Goal: Transaction & Acquisition: Book appointment/travel/reservation

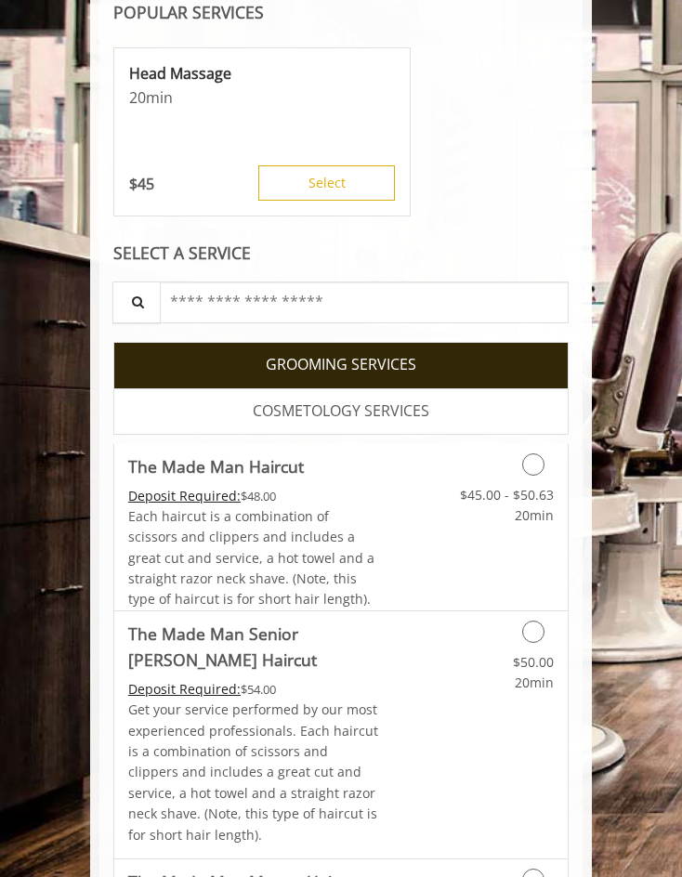
scroll to position [442, 0]
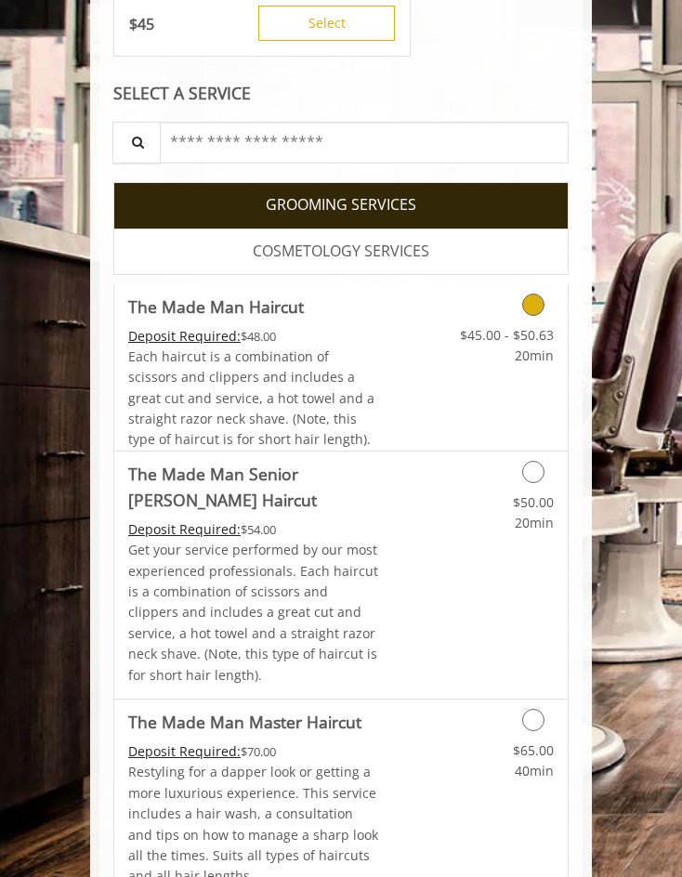
click at [397, 361] on link "Discounted Price" at bounding box center [416, 367] width 75 height 166
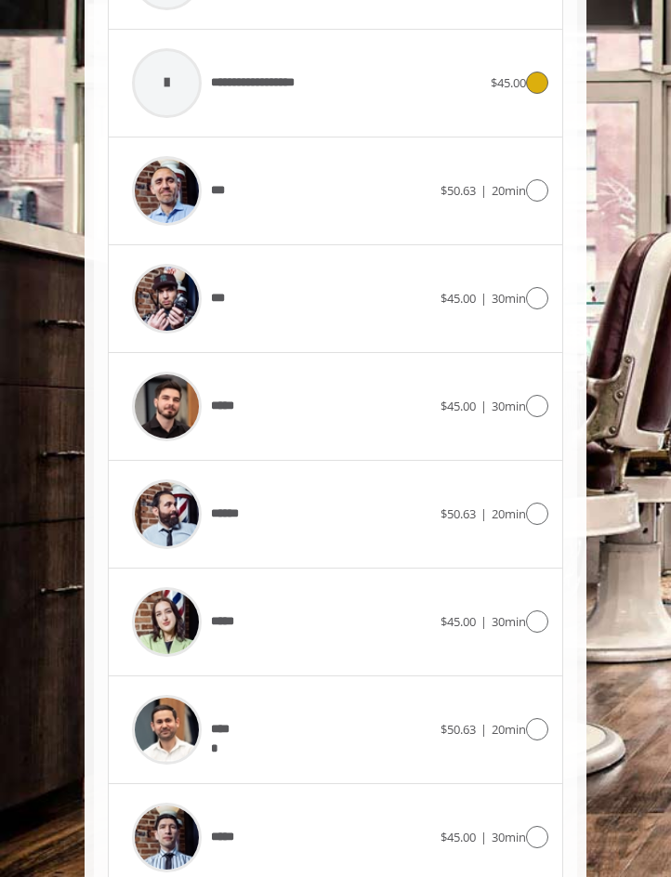
scroll to position [1249, 0]
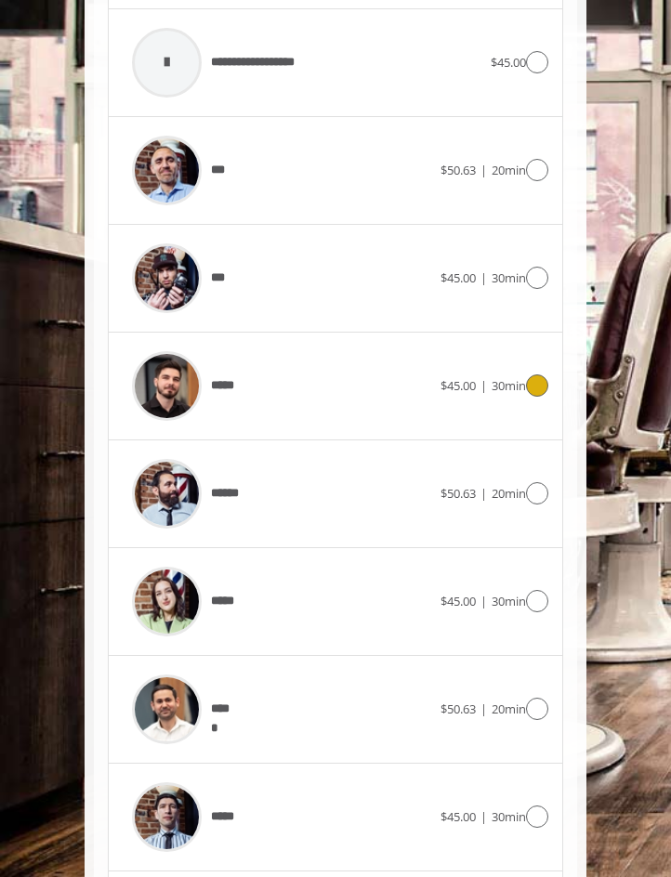
click at [524, 397] on div "$45.00 | 30min" at bounding box center [494, 385] width 108 height 22
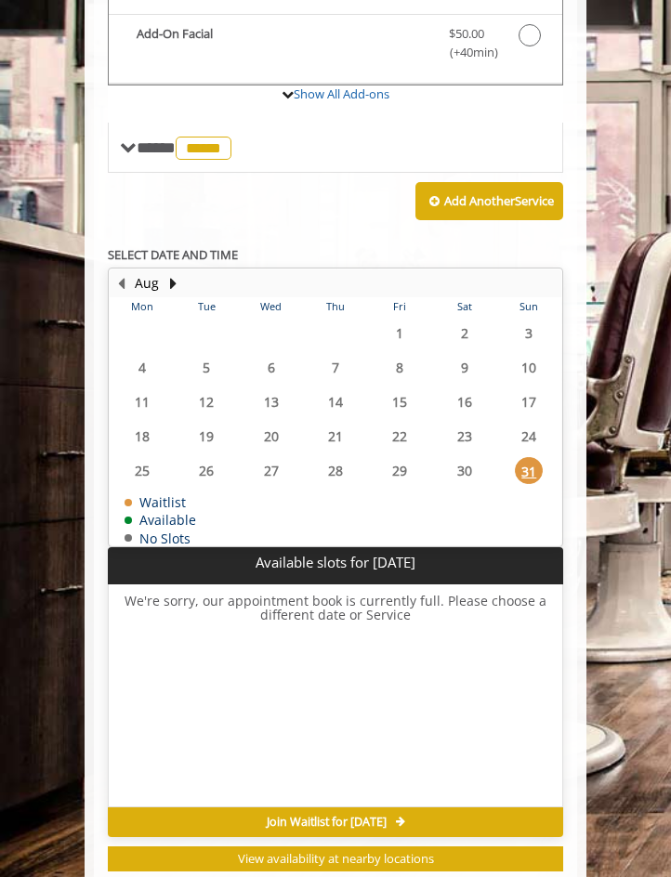
scroll to position [919, 0]
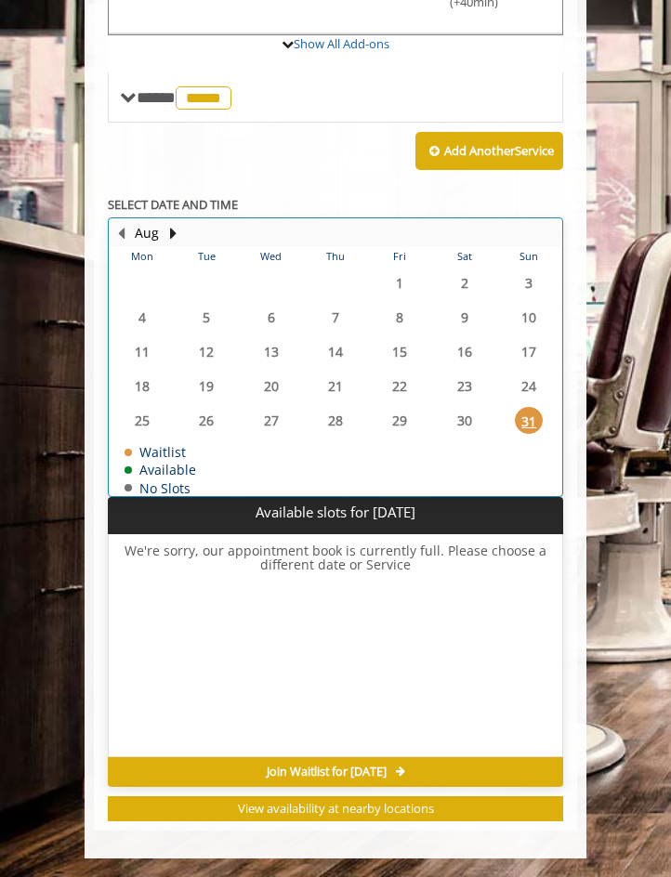
click at [465, 420] on table "Mon Tue Wed Thu Fri Sat Sun 28 29 30 31 1 2 3 4 5 6 7 8 9 10 11 12 13 14 15 16 …" at bounding box center [336, 371] width 452 height 248
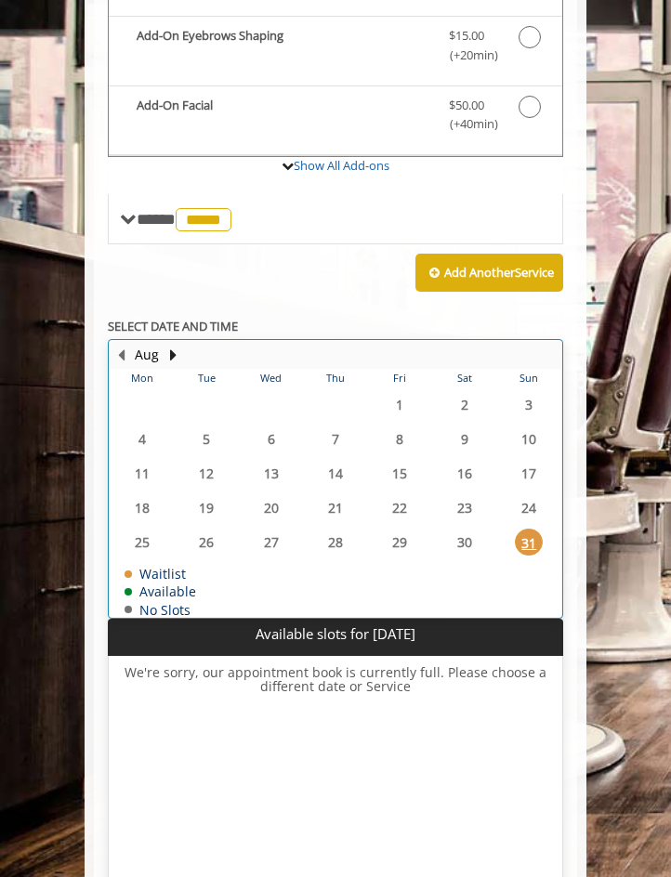
scroll to position [796, 0]
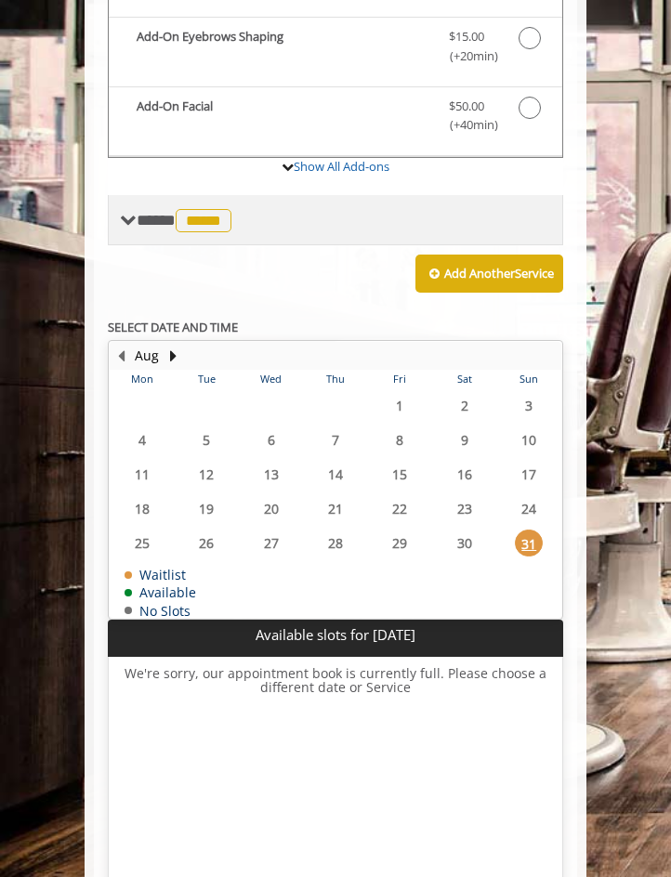
click at [141, 225] on span "**** ***** ********" at bounding box center [186, 220] width 99 height 17
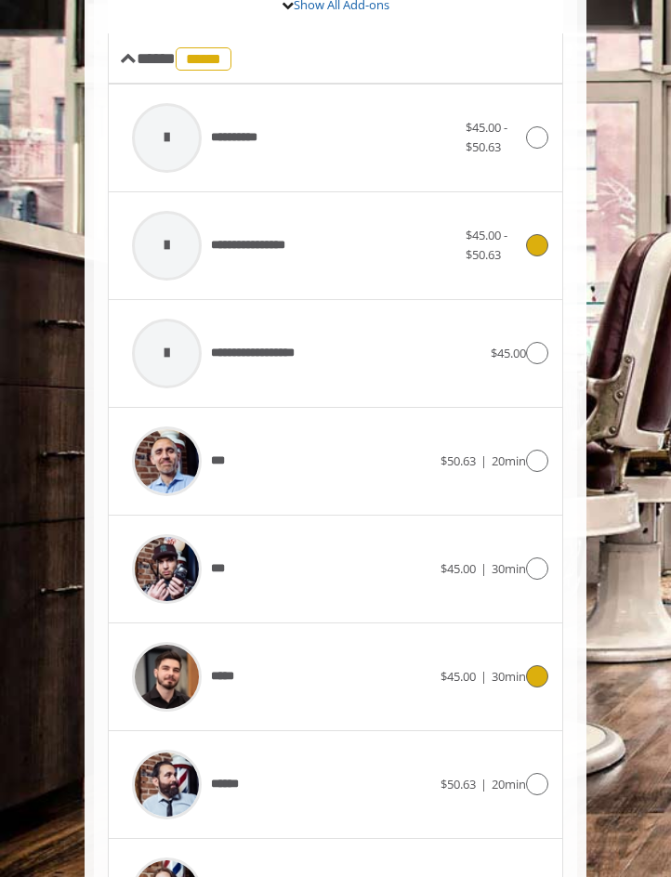
scroll to position [1013, 0]
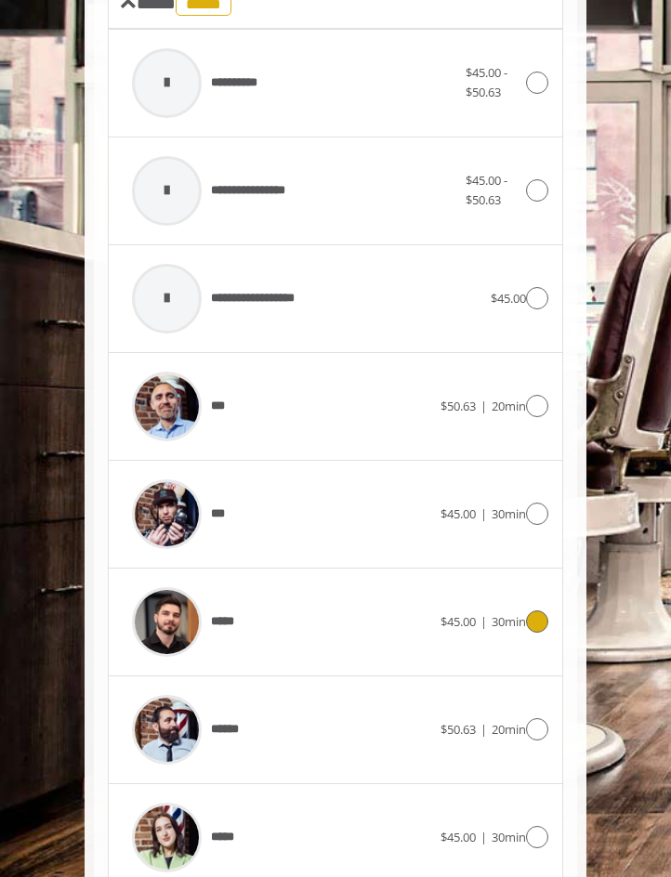
click at [366, 603] on div "*****" at bounding box center [282, 622] width 318 height 88
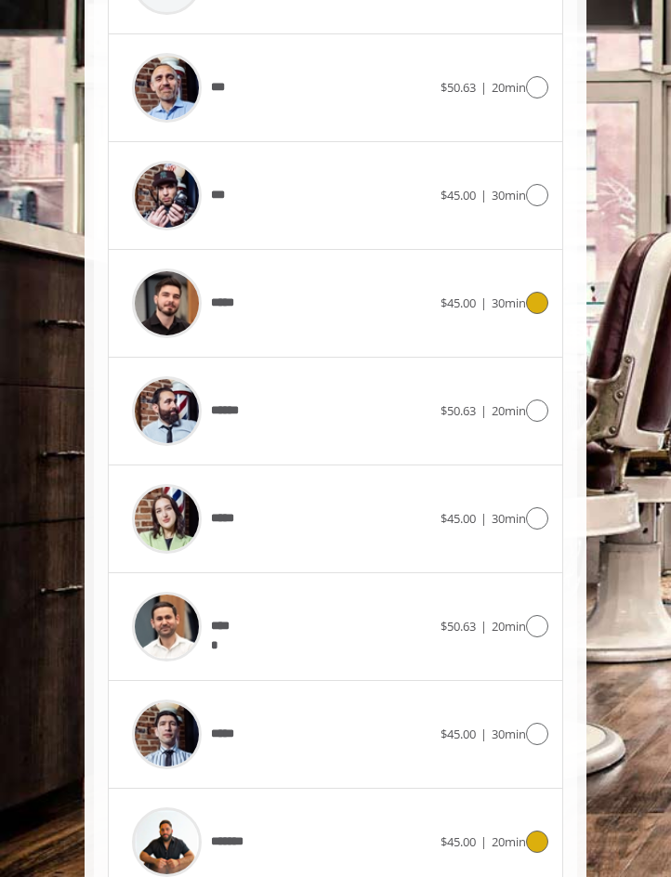
scroll to position [1327, 0]
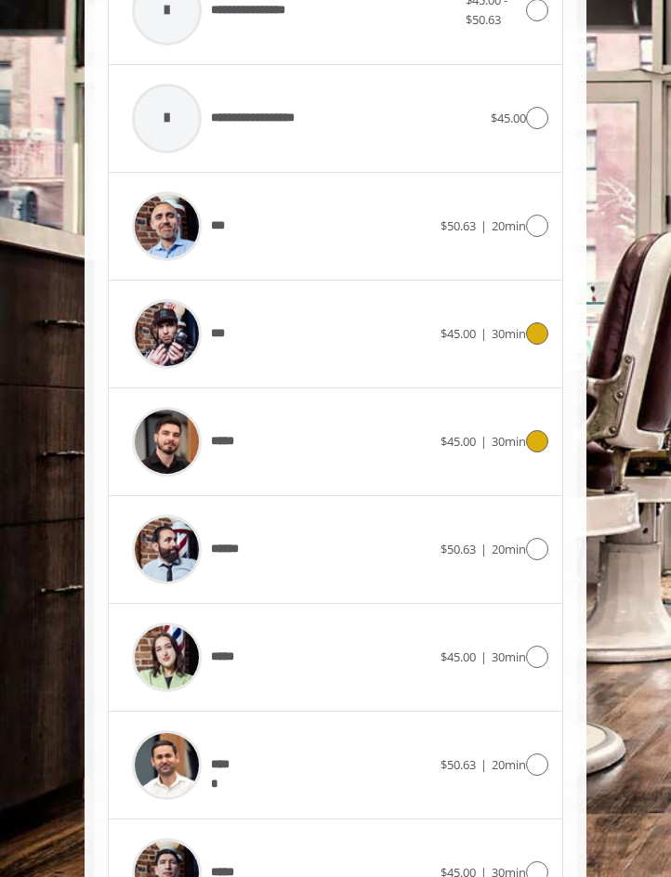
click at [439, 348] on div "*** $45.00 | 30min" at bounding box center [336, 334] width 426 height 88
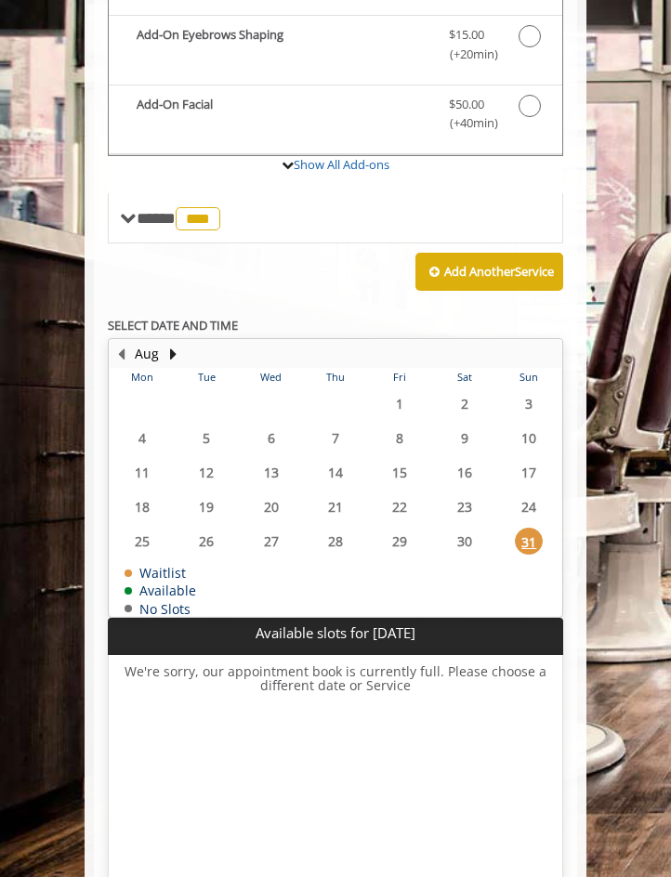
scroll to position [804, 0]
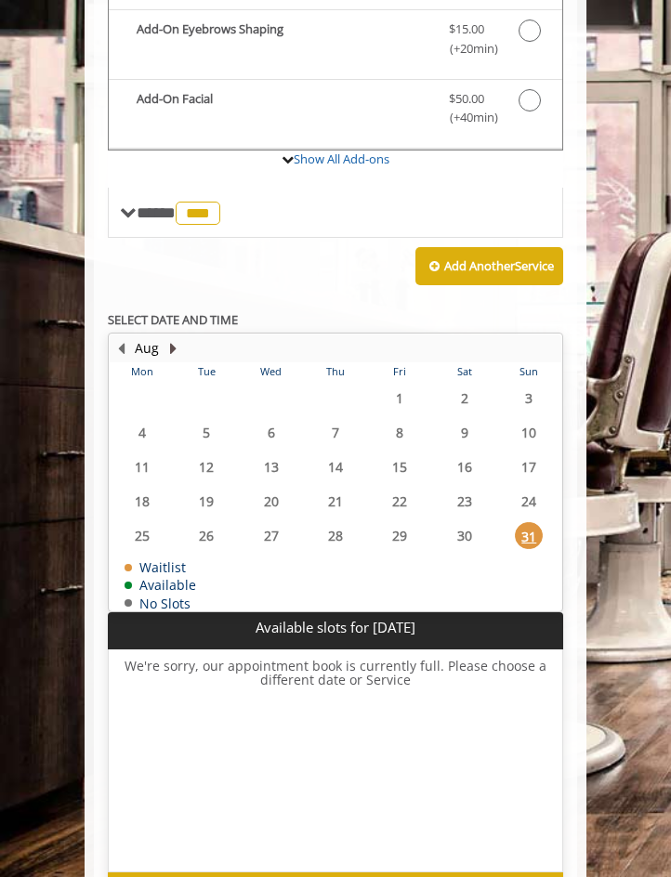
click at [172, 348] on button "Next Month" at bounding box center [172, 348] width 15 height 20
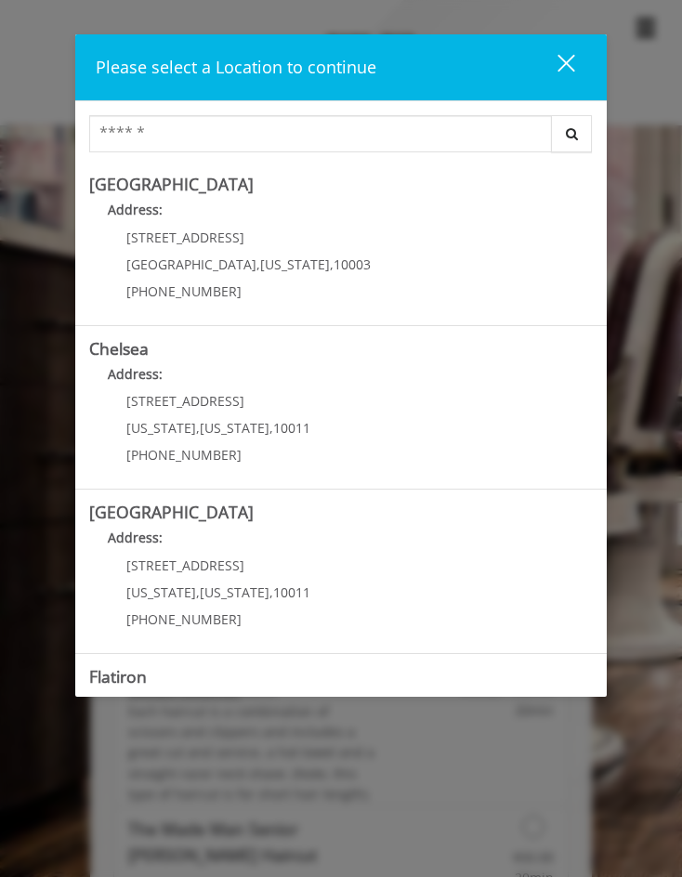
click at [555, 57] on div "close" at bounding box center [554, 67] width 37 height 28
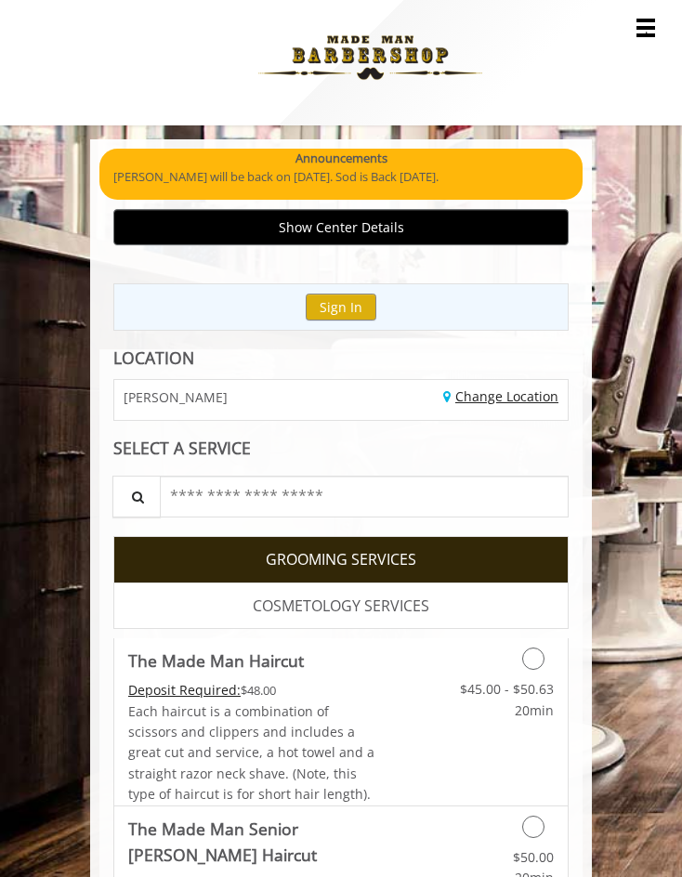
scroll to position [674, 0]
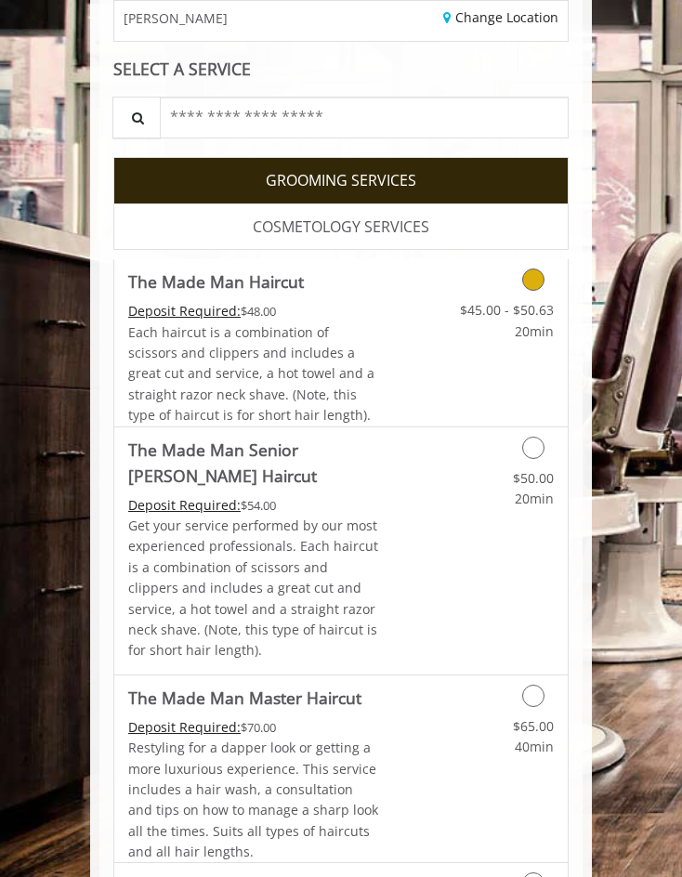
click at [426, 388] on link "Discounted Price" at bounding box center [416, 342] width 75 height 166
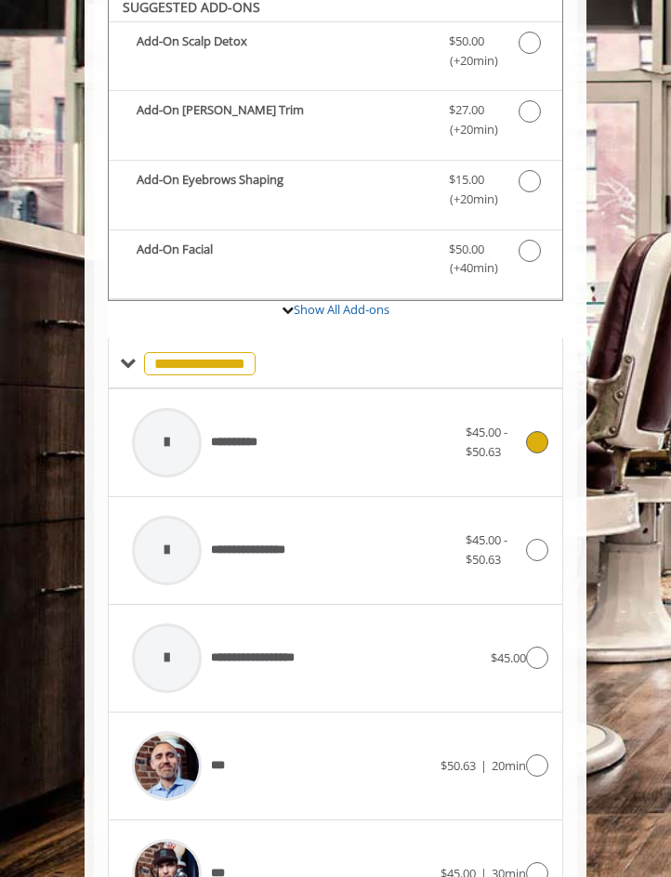
scroll to position [670, 0]
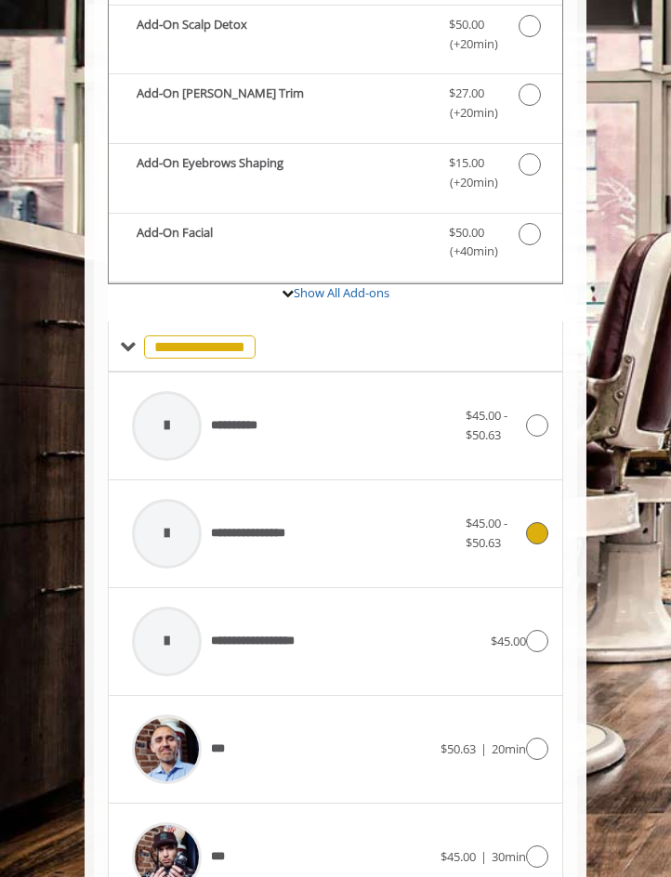
click at [354, 543] on div "**********" at bounding box center [294, 534] width 343 height 88
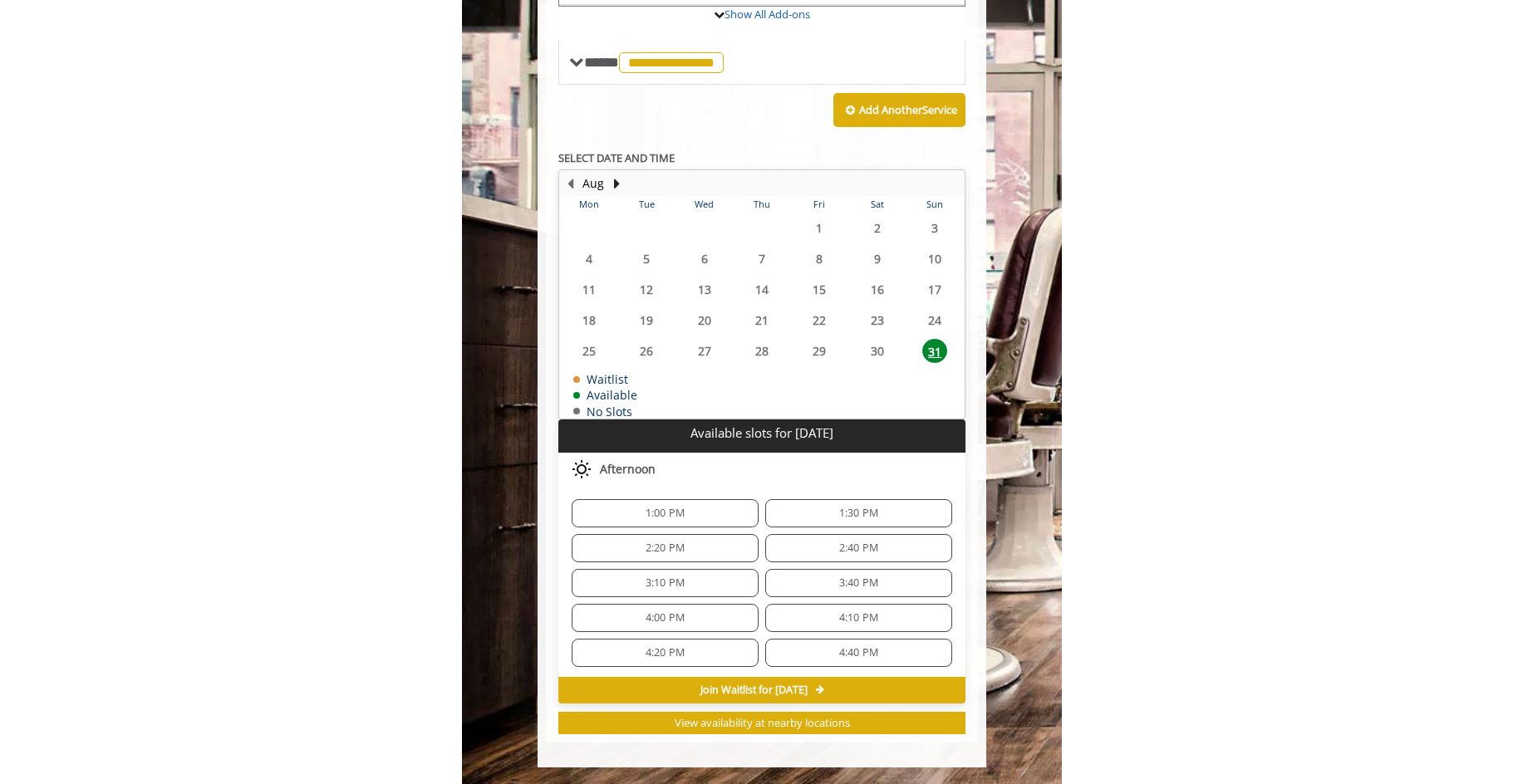
scroll to position [400, 0]
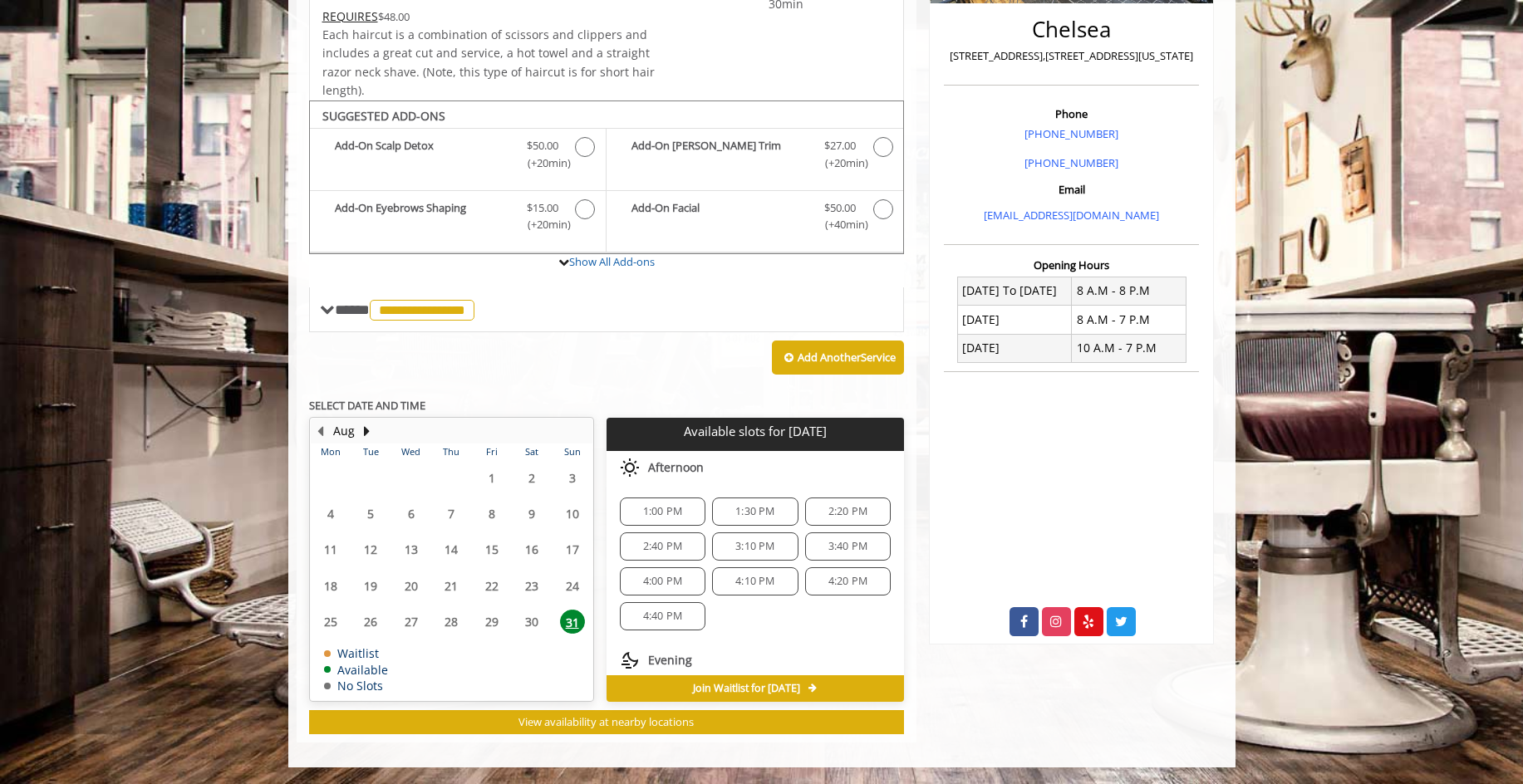
click at [549, 343] on div "Add Another Service" at bounding box center [607, 358] width 596 height 52
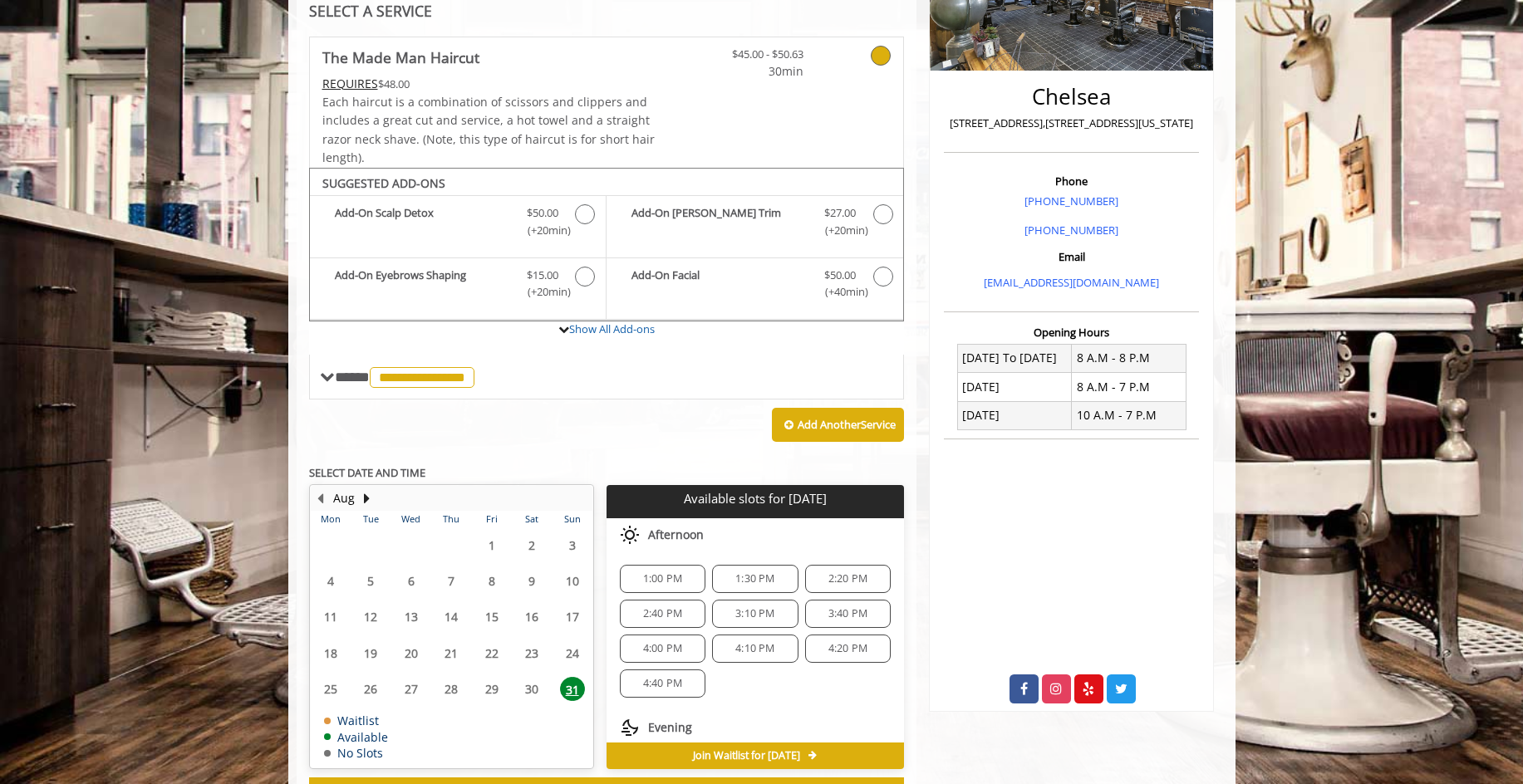
scroll to position [293, 0]
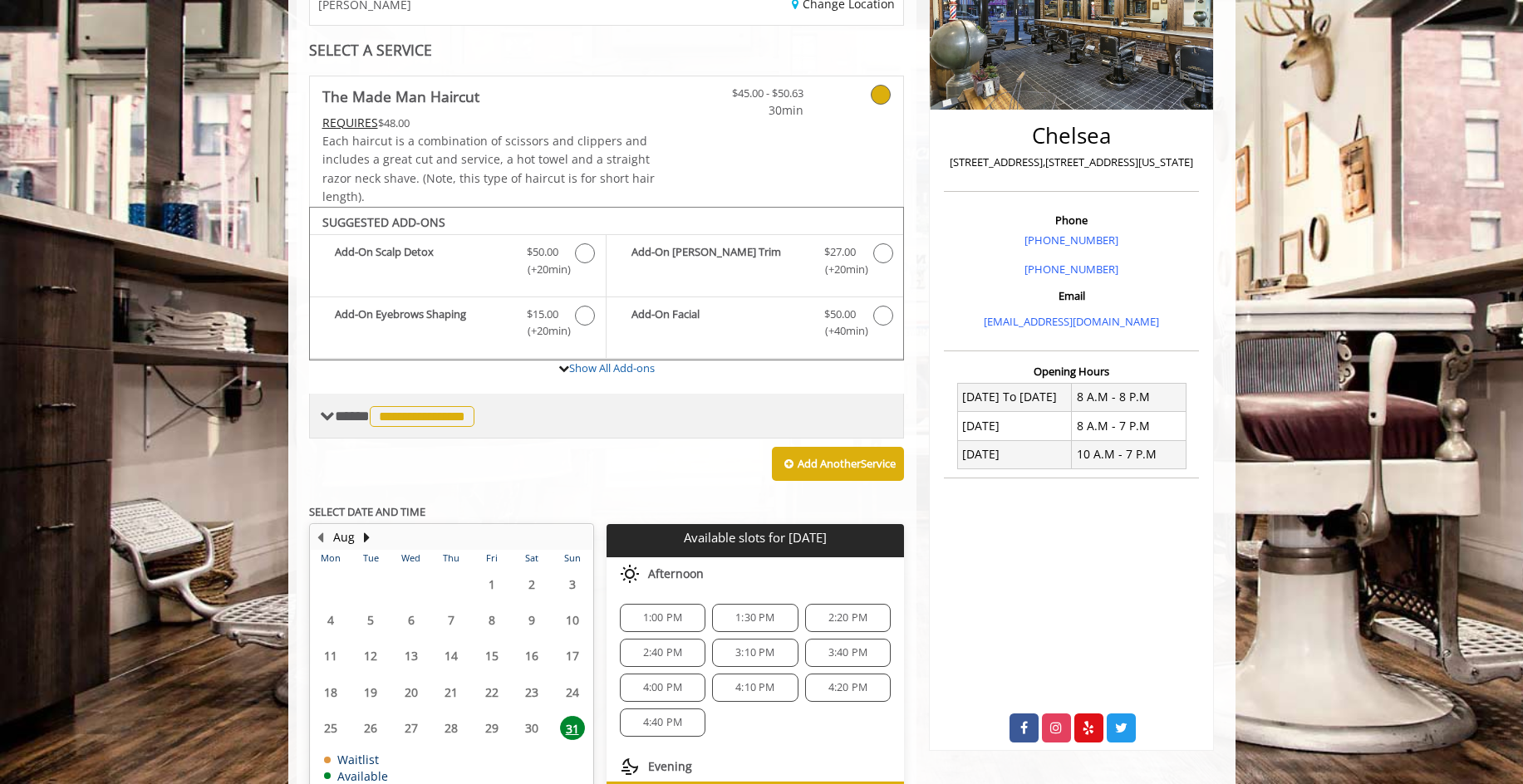
click at [563, 417] on div "**********" at bounding box center [607, 416] width 596 height 45
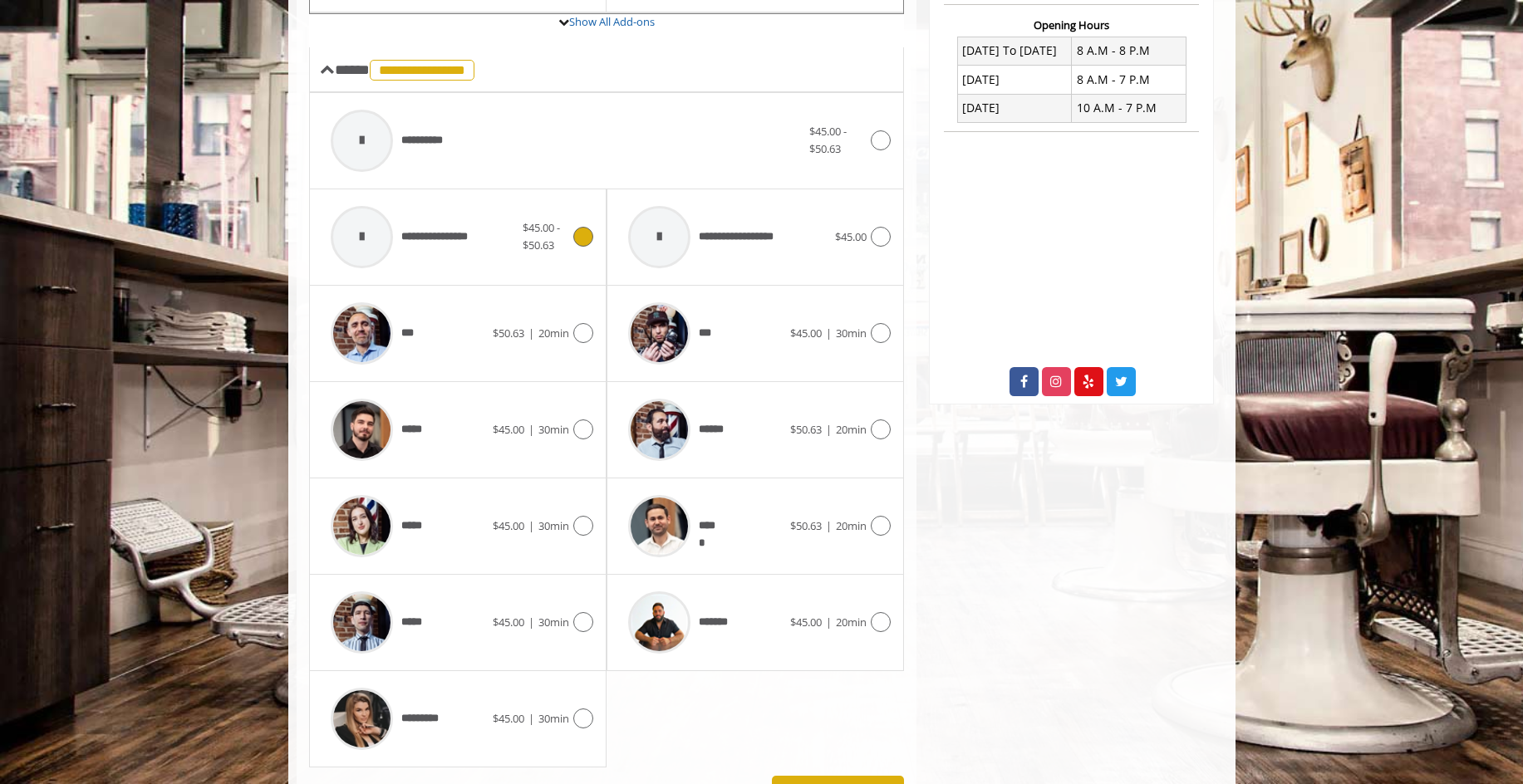
scroll to position [652, 0]
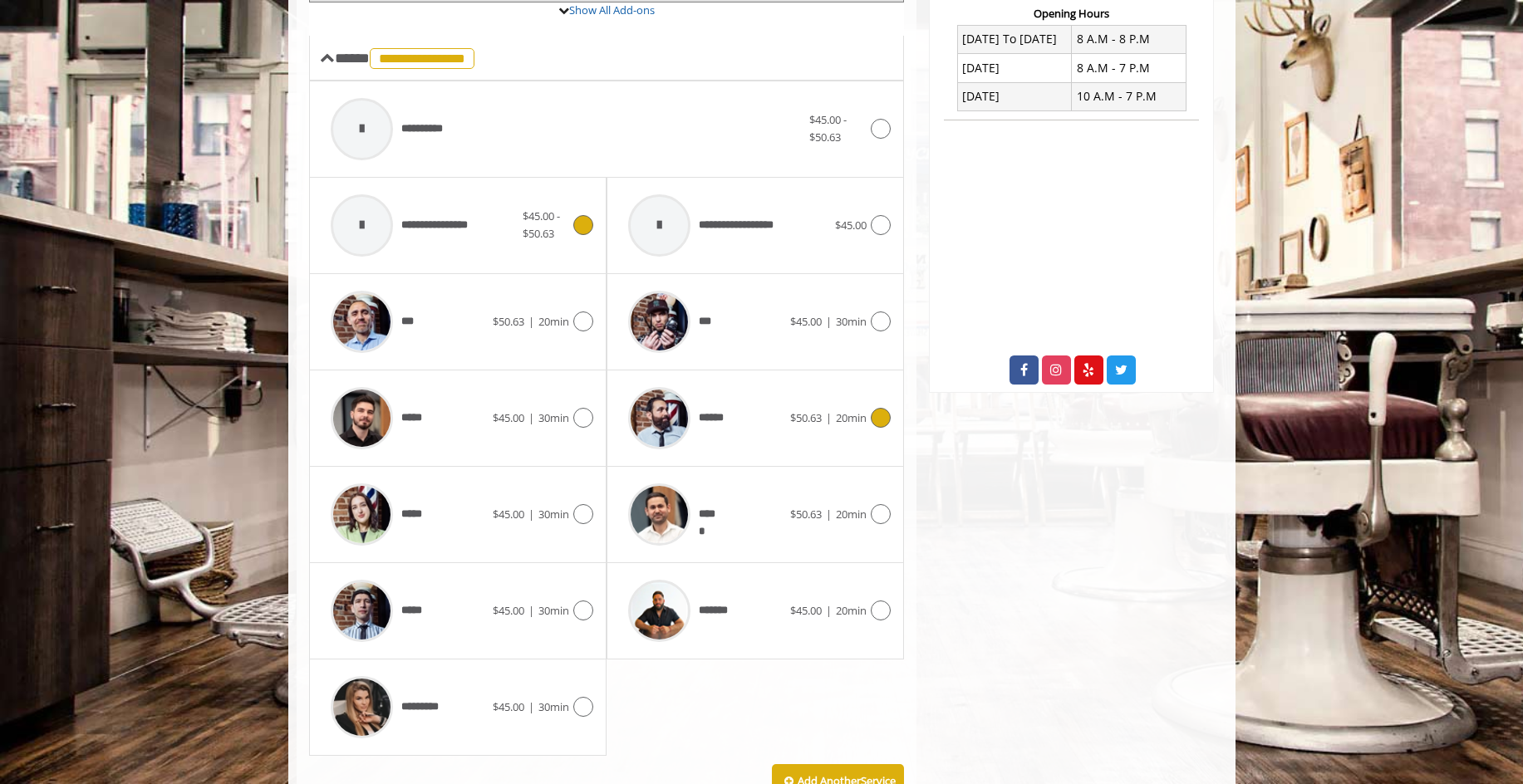
click at [609, 426] on span "******" at bounding box center [715, 418] width 32 height 18
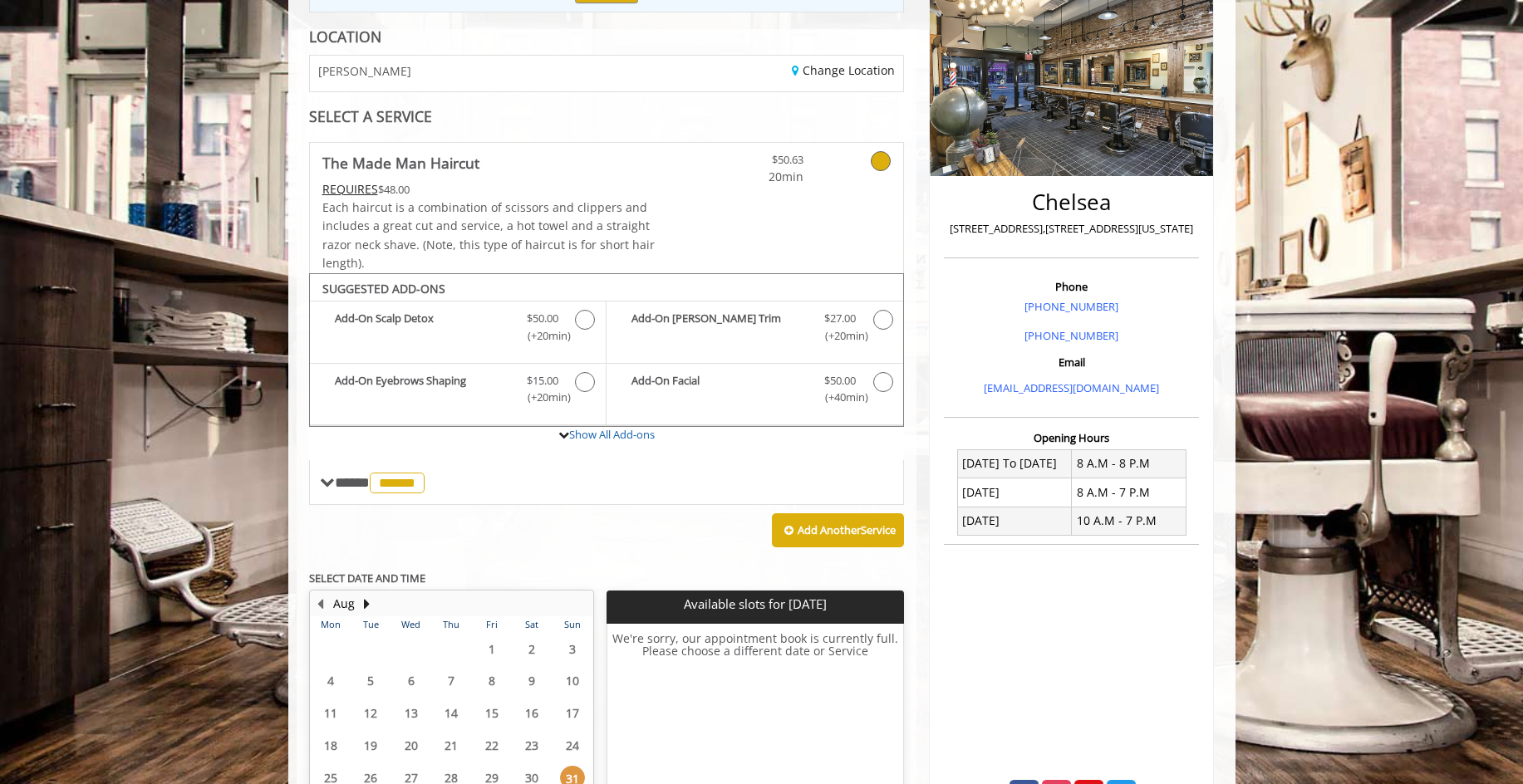
scroll to position [0, 0]
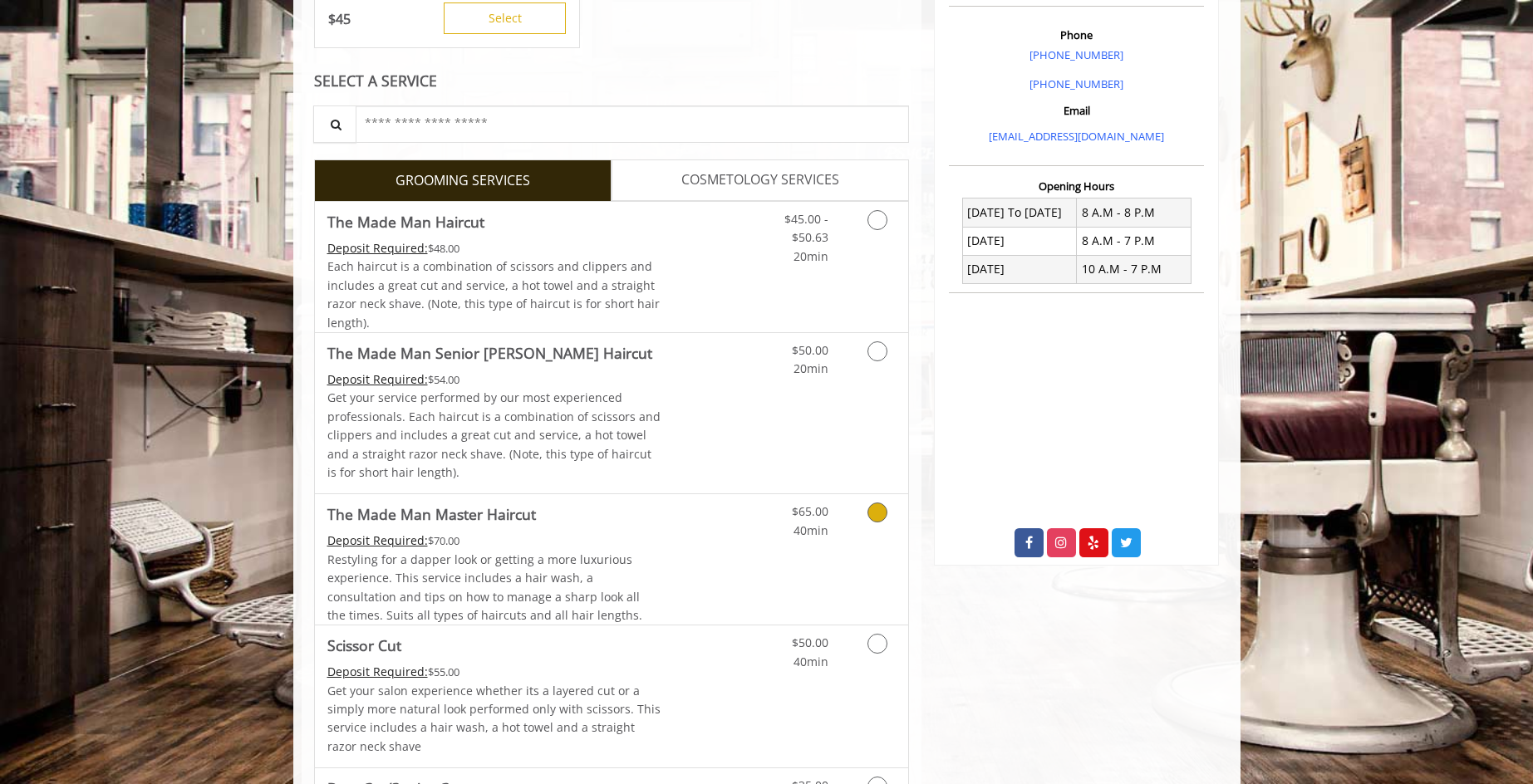
scroll to position [476, 0]
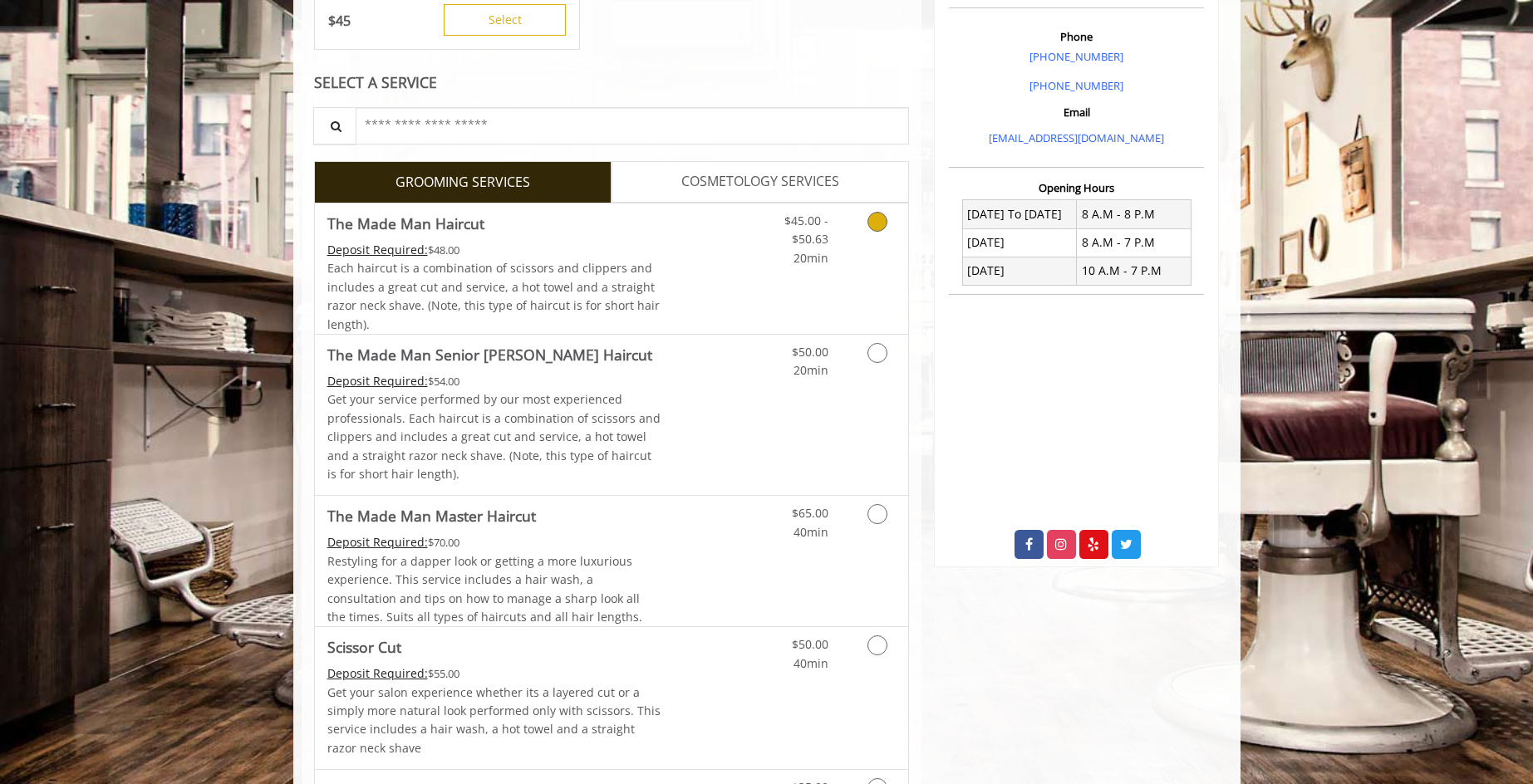
click at [734, 291] on link "Discounted Price" at bounding box center [710, 269] width 99 height 131
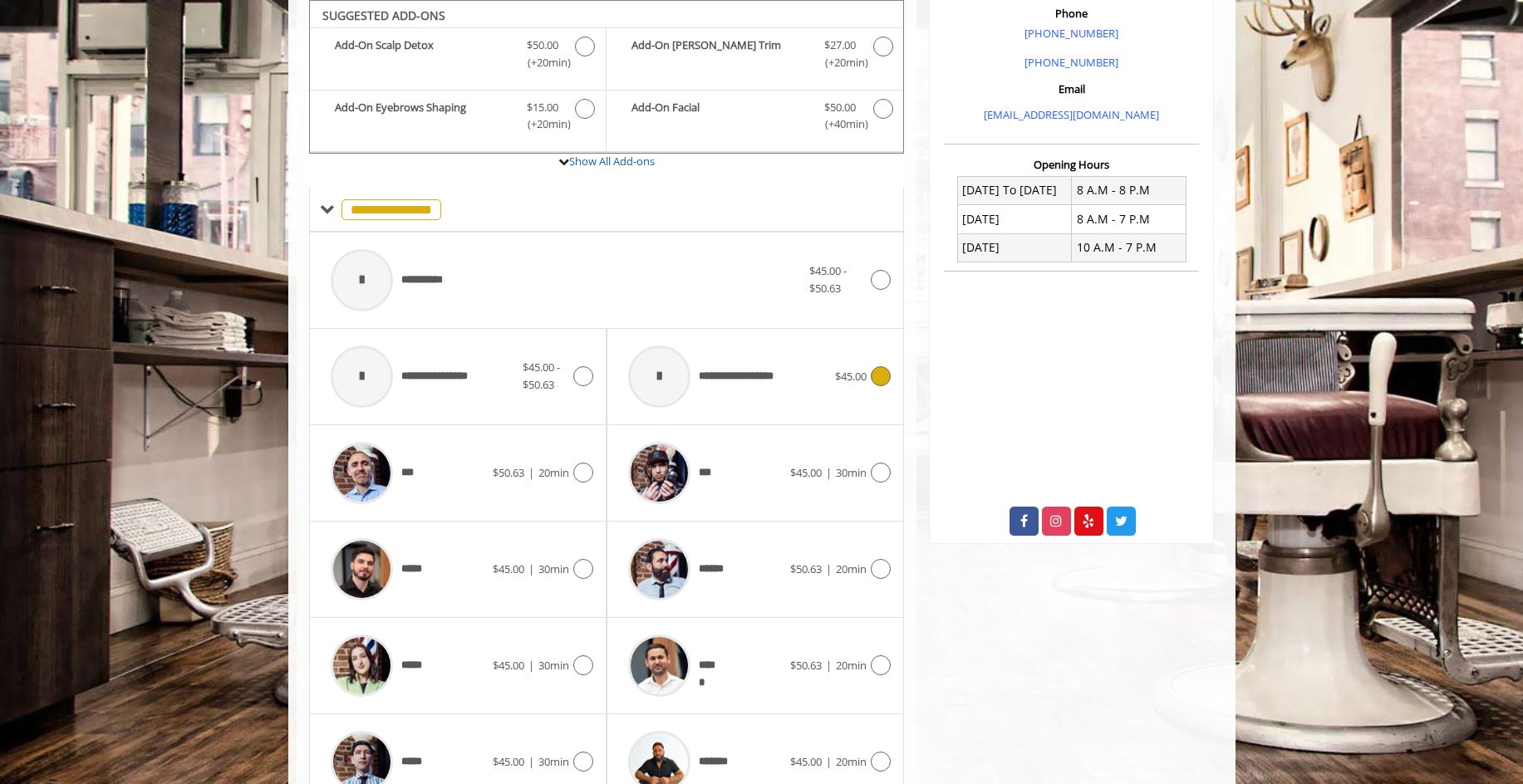
scroll to position [681, 0]
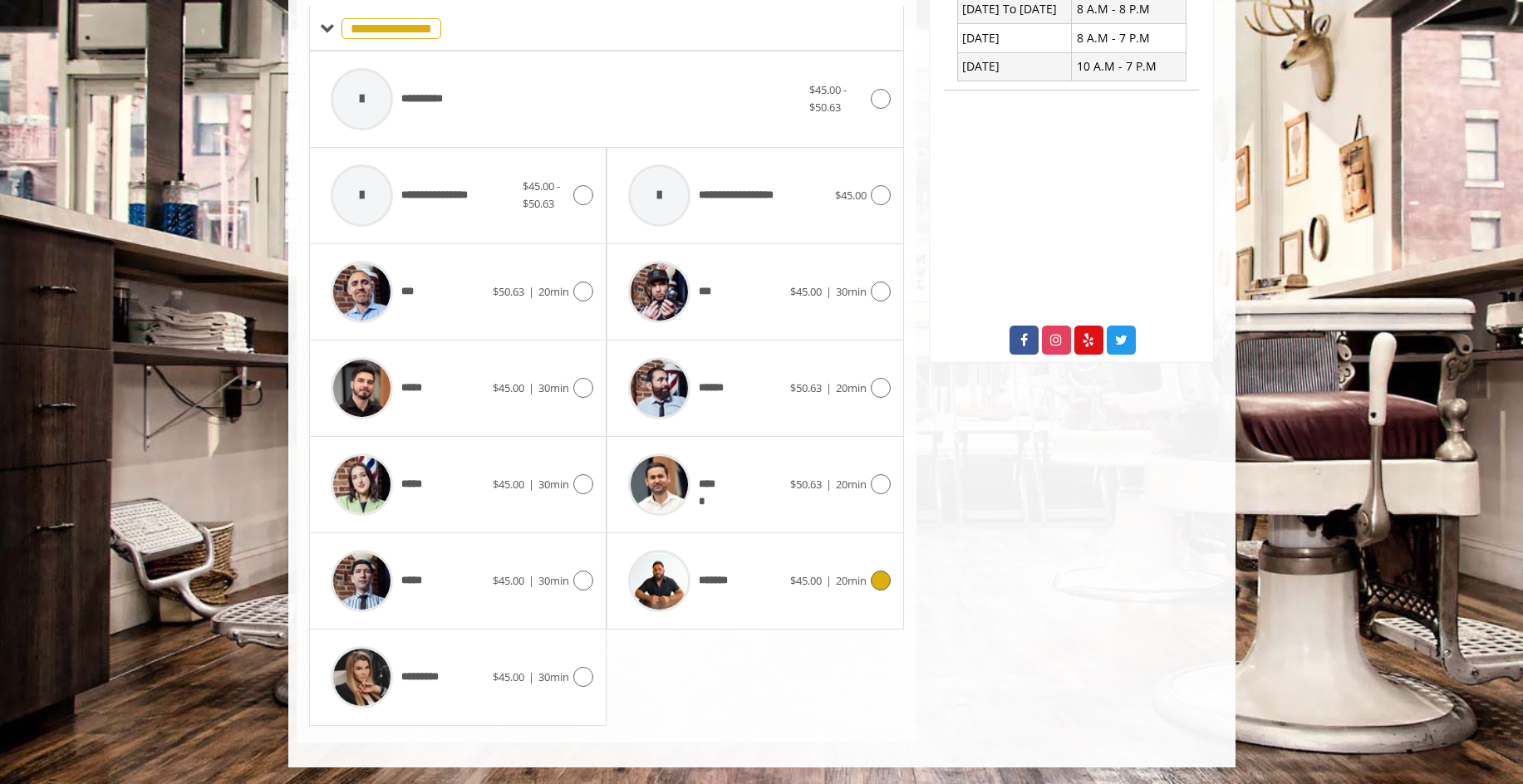
click at [816, 580] on span "$45.00" at bounding box center [806, 580] width 31 height 15
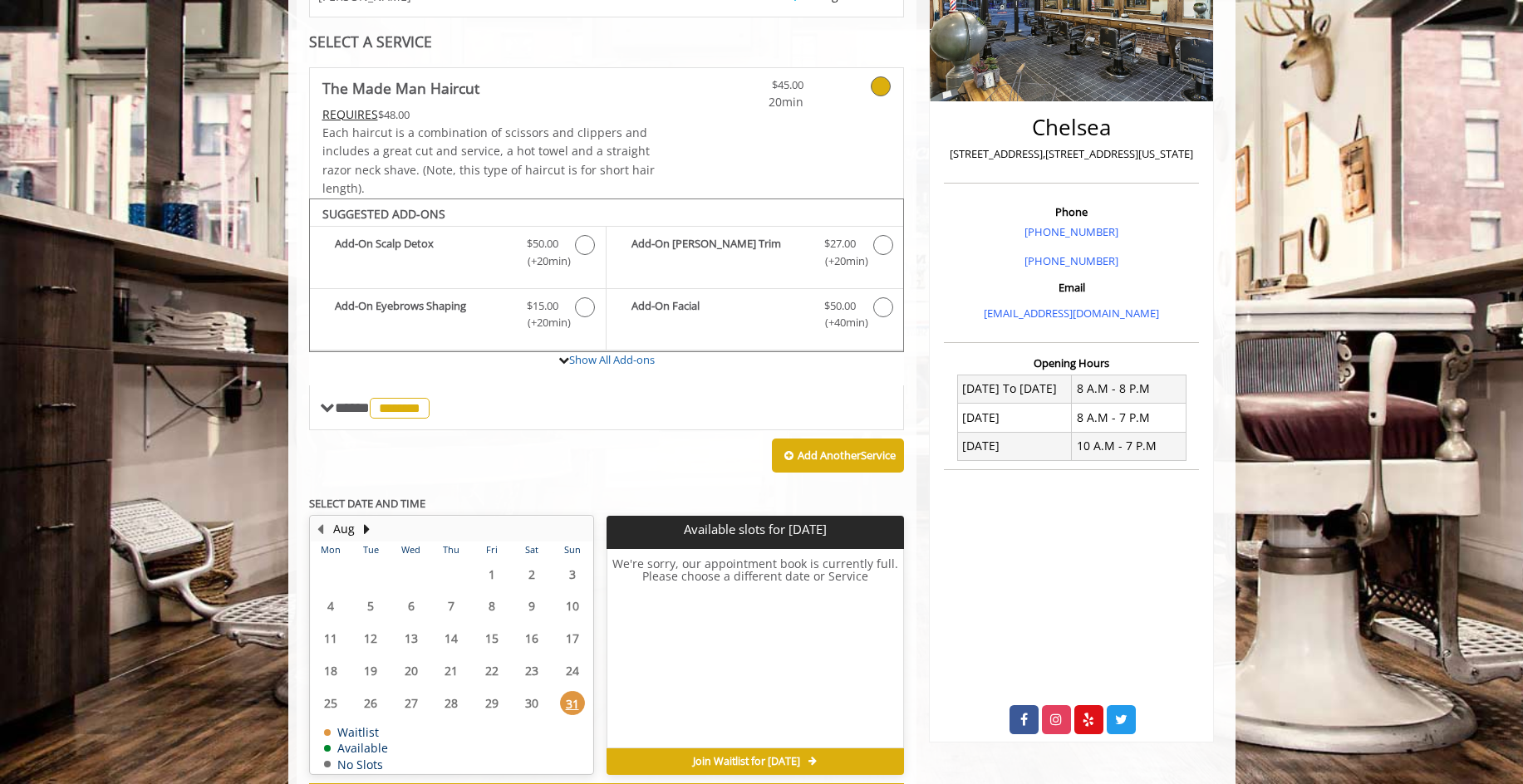
scroll to position [375, 0]
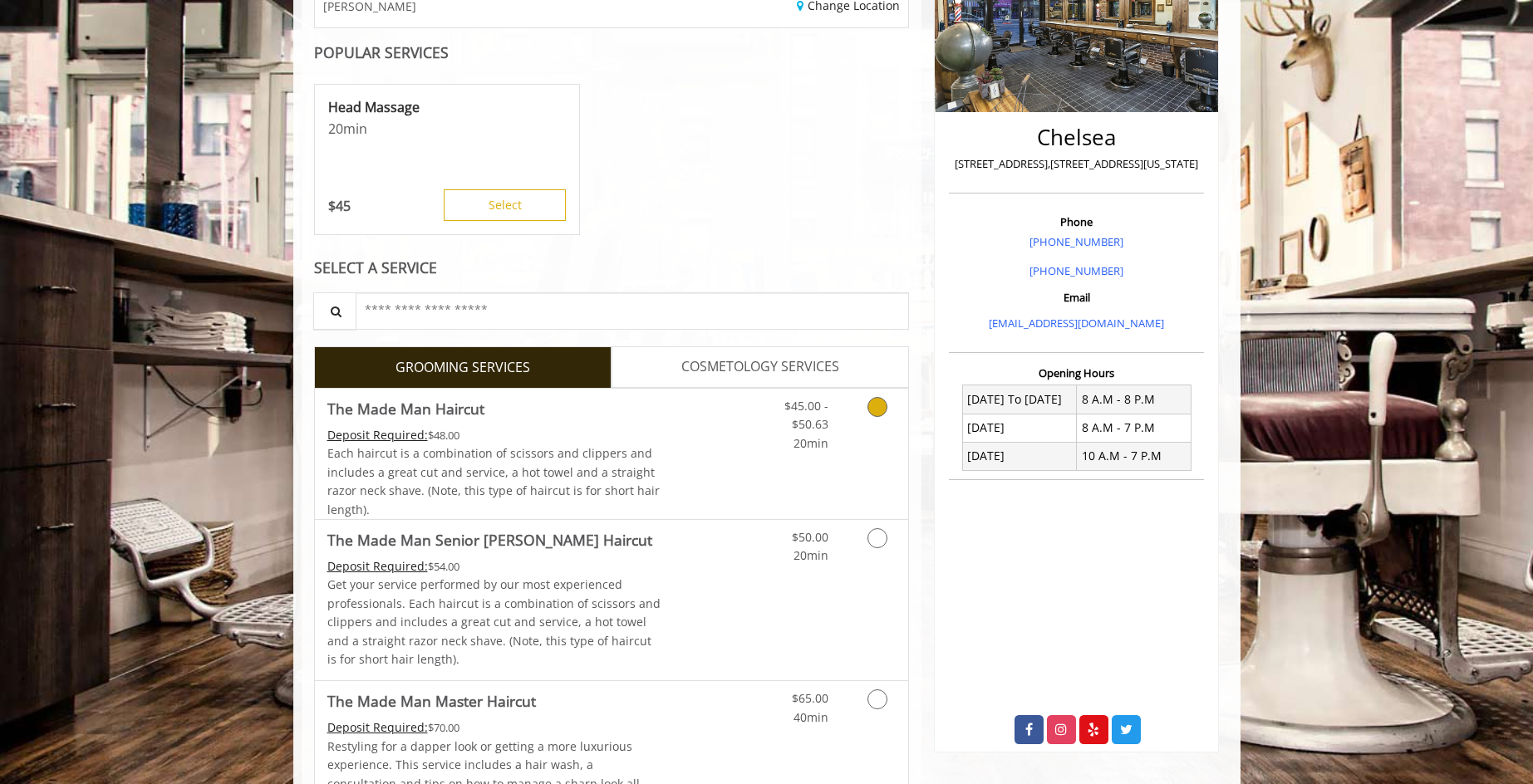
click at [635, 445] on span "Each haircut is a combination of scissors and clippers and includes a great cut…" at bounding box center [494, 481] width 333 height 72
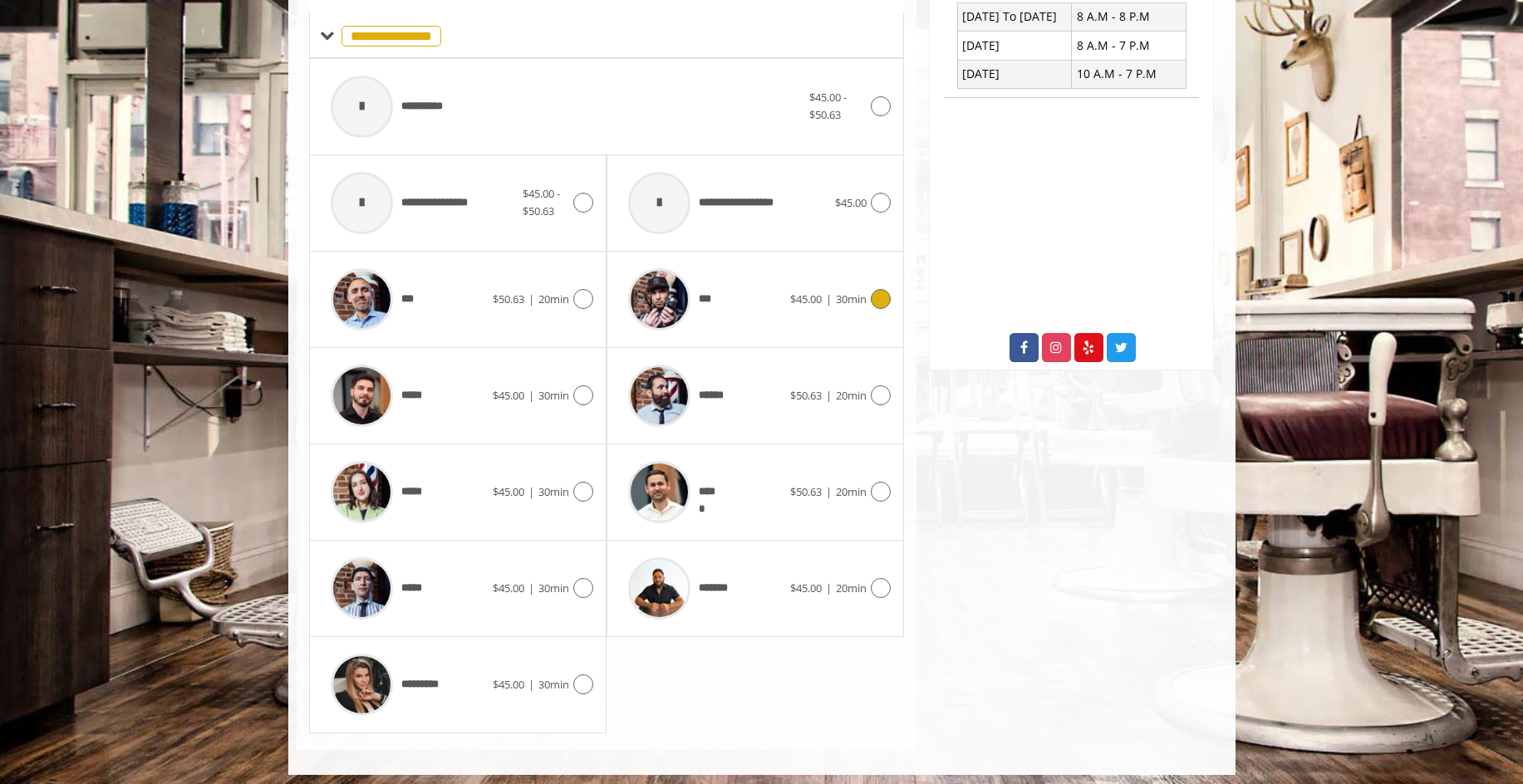
scroll to position [681, 0]
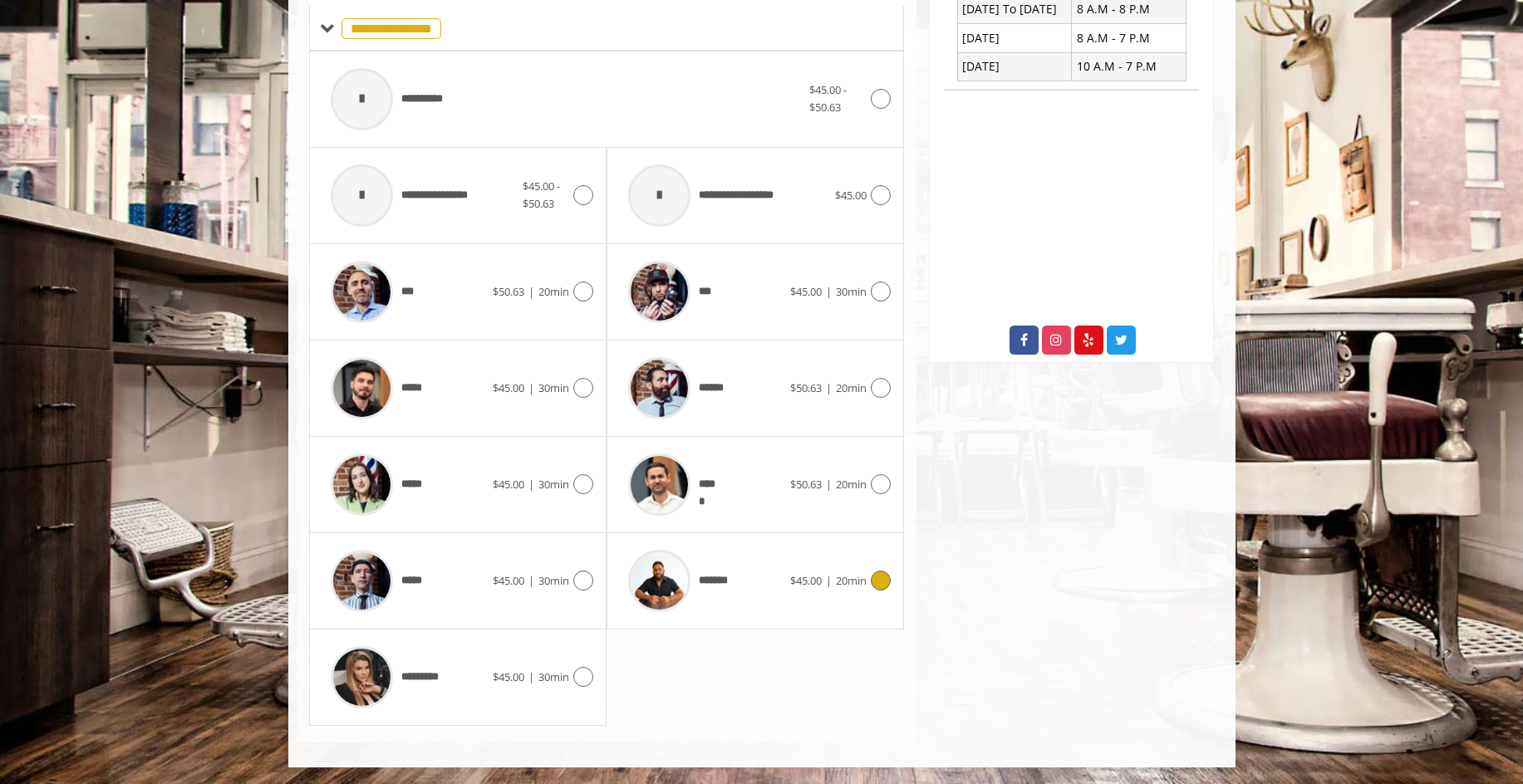
click at [780, 586] on div "*******" at bounding box center [705, 581] width 170 height 79
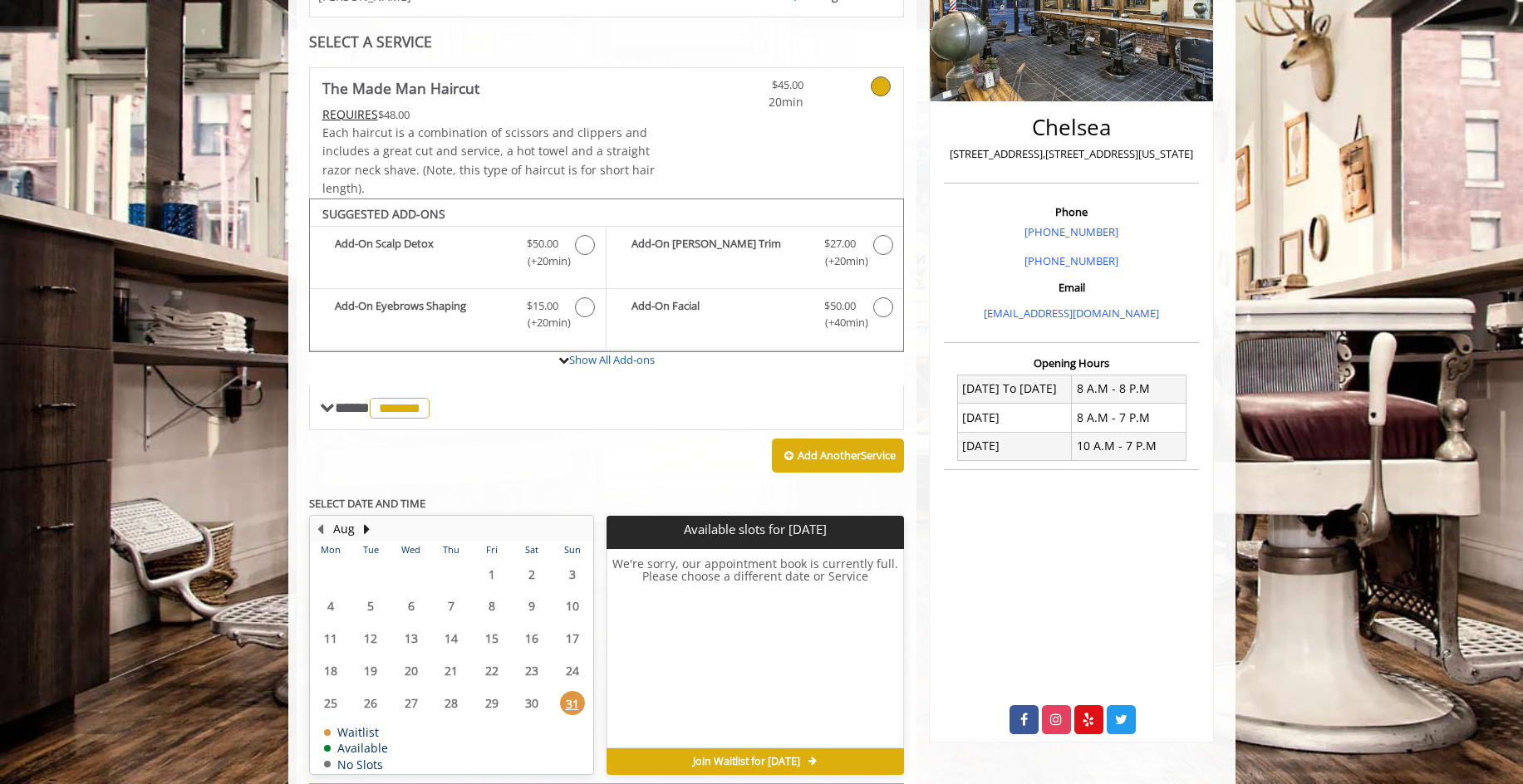
scroll to position [375, 0]
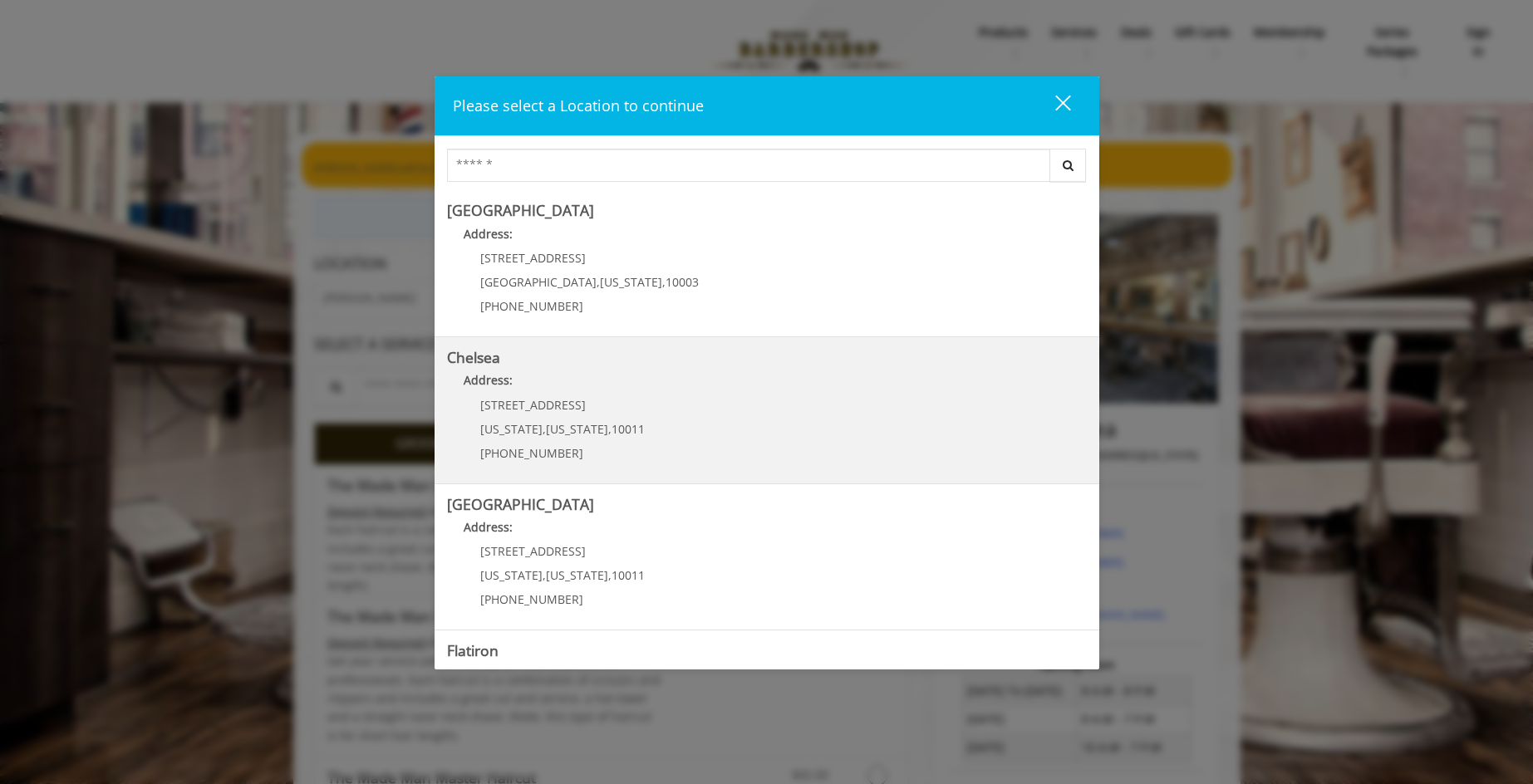
click at [745, 369] on link "Chelsea Address: [STREET_ADDRESS][US_STATE][US_STATE] (917) 639-3902" at bounding box center [767, 410] width 640 height 122
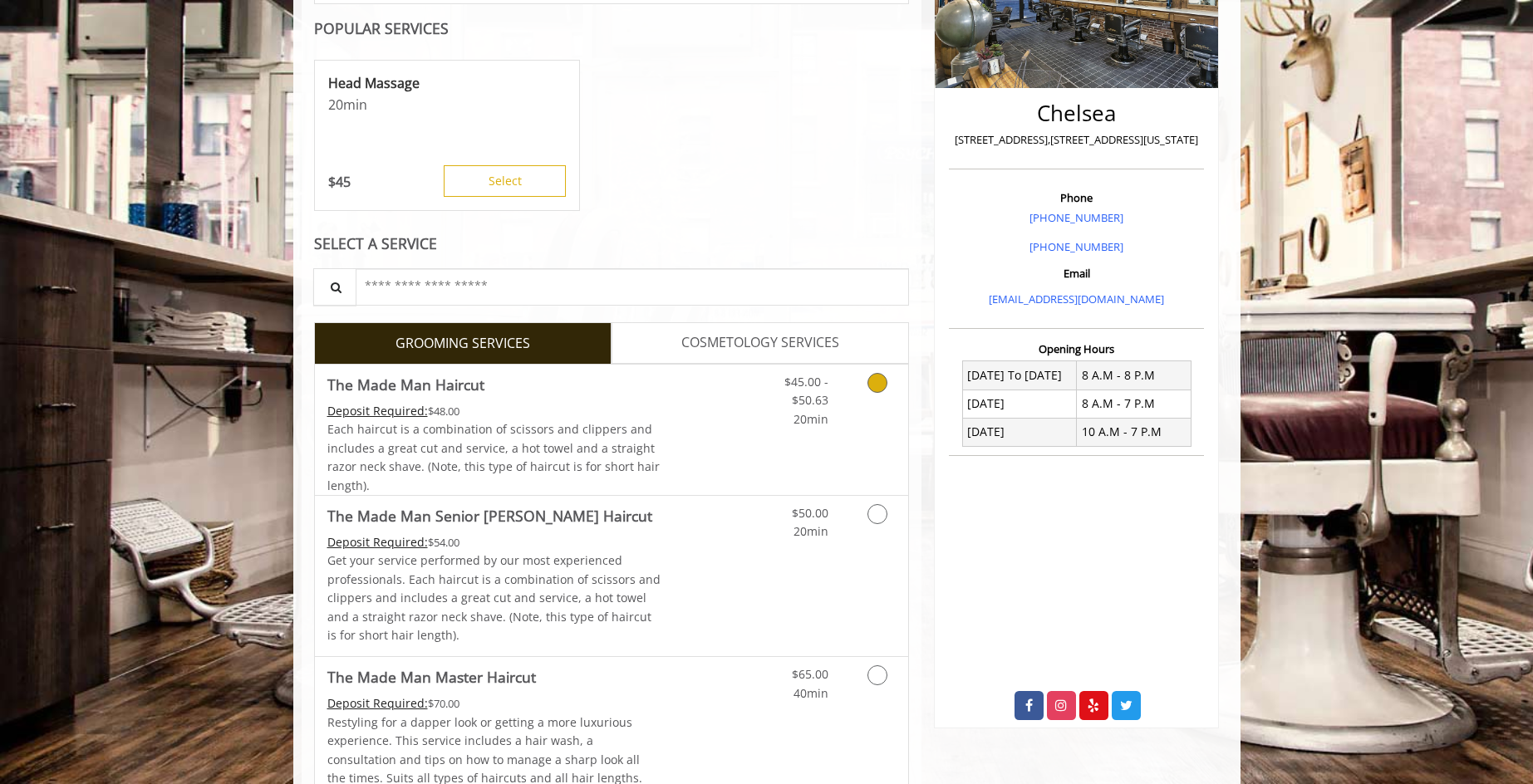
click at [758, 428] on label "The Made Man Haircut Deposit Required: $48.00 Each haircut is a combination of …" at bounding box center [612, 430] width 596 height 131
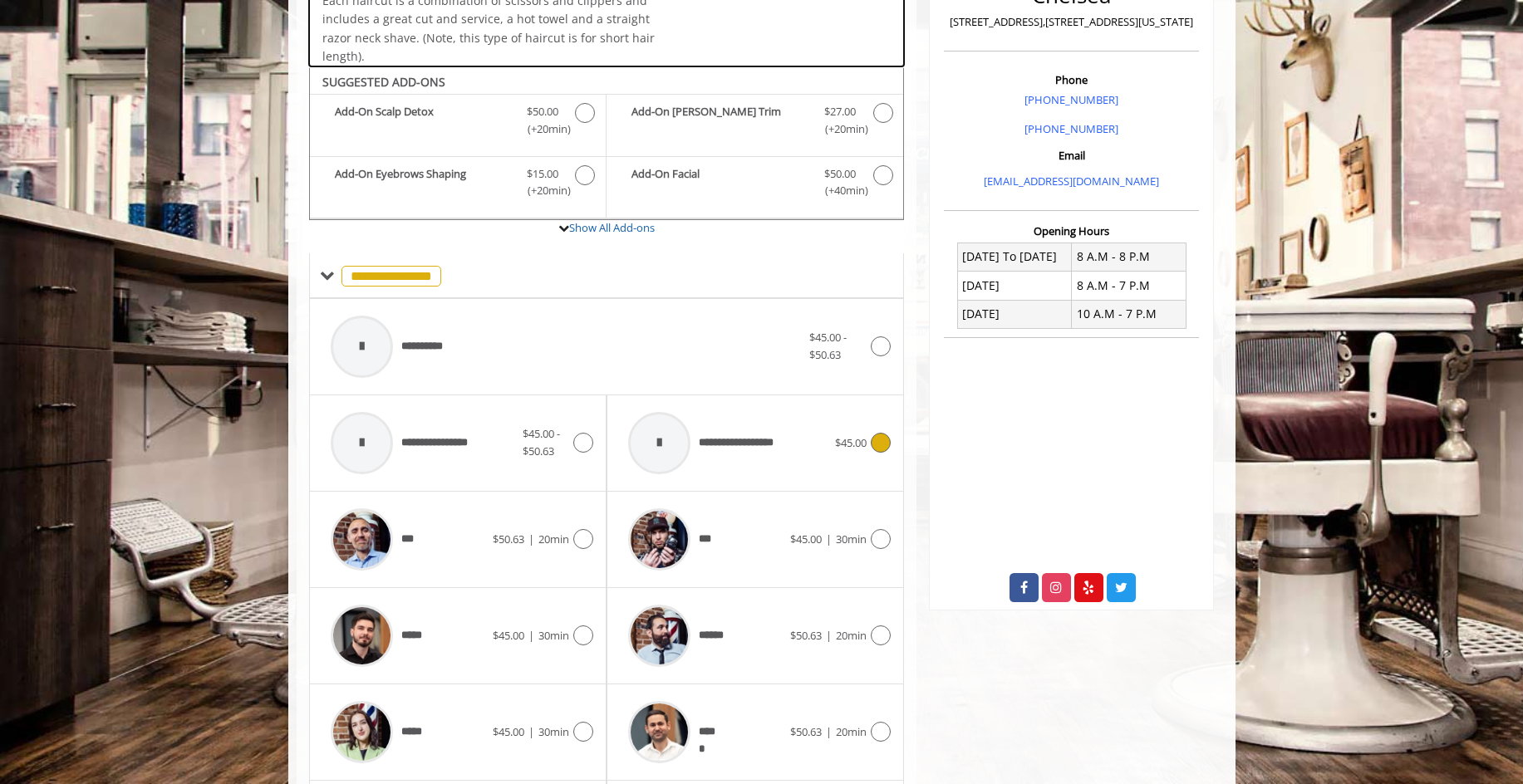
scroll to position [500, 0]
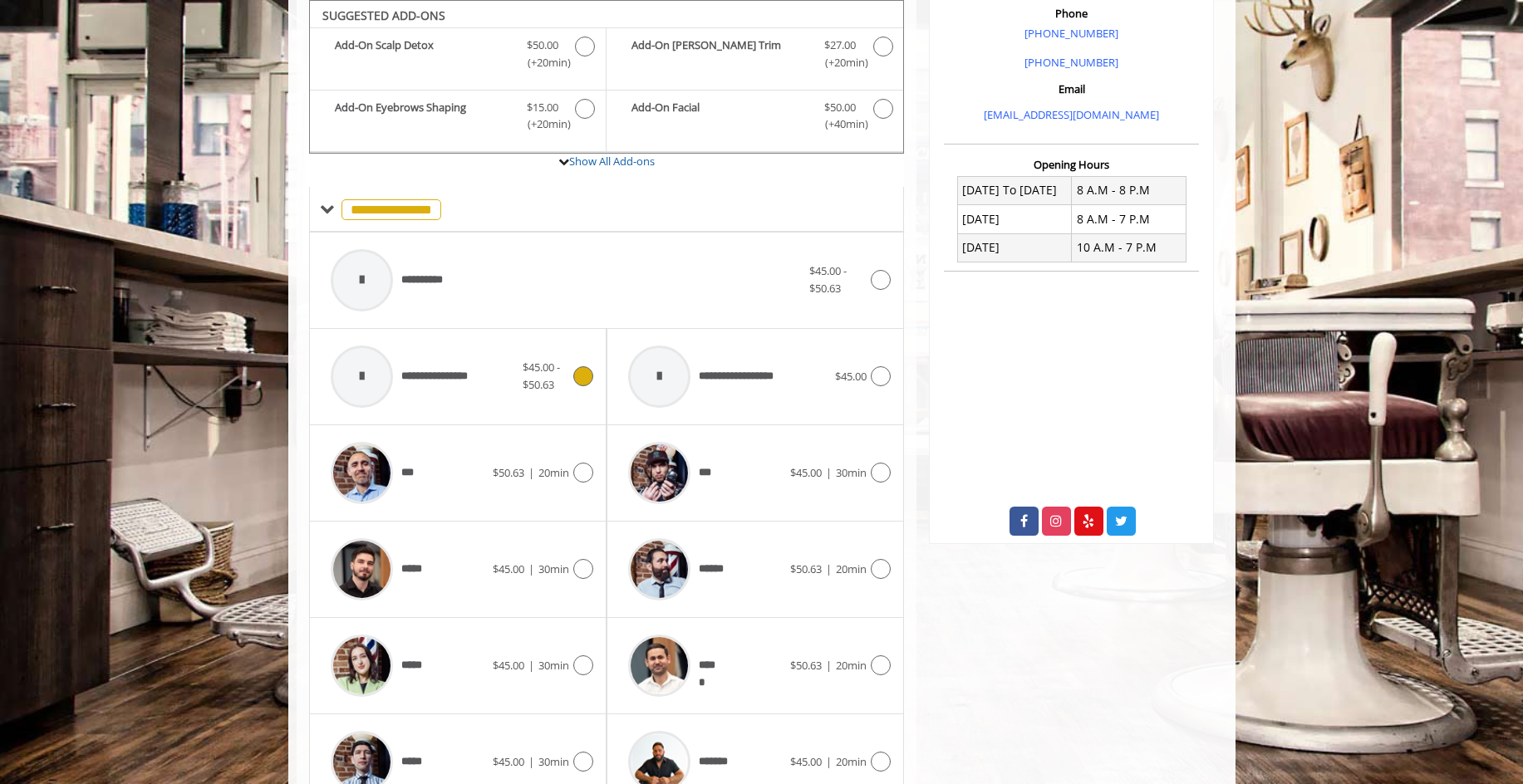
click at [496, 378] on div "**********" at bounding box center [423, 376] width 200 height 79
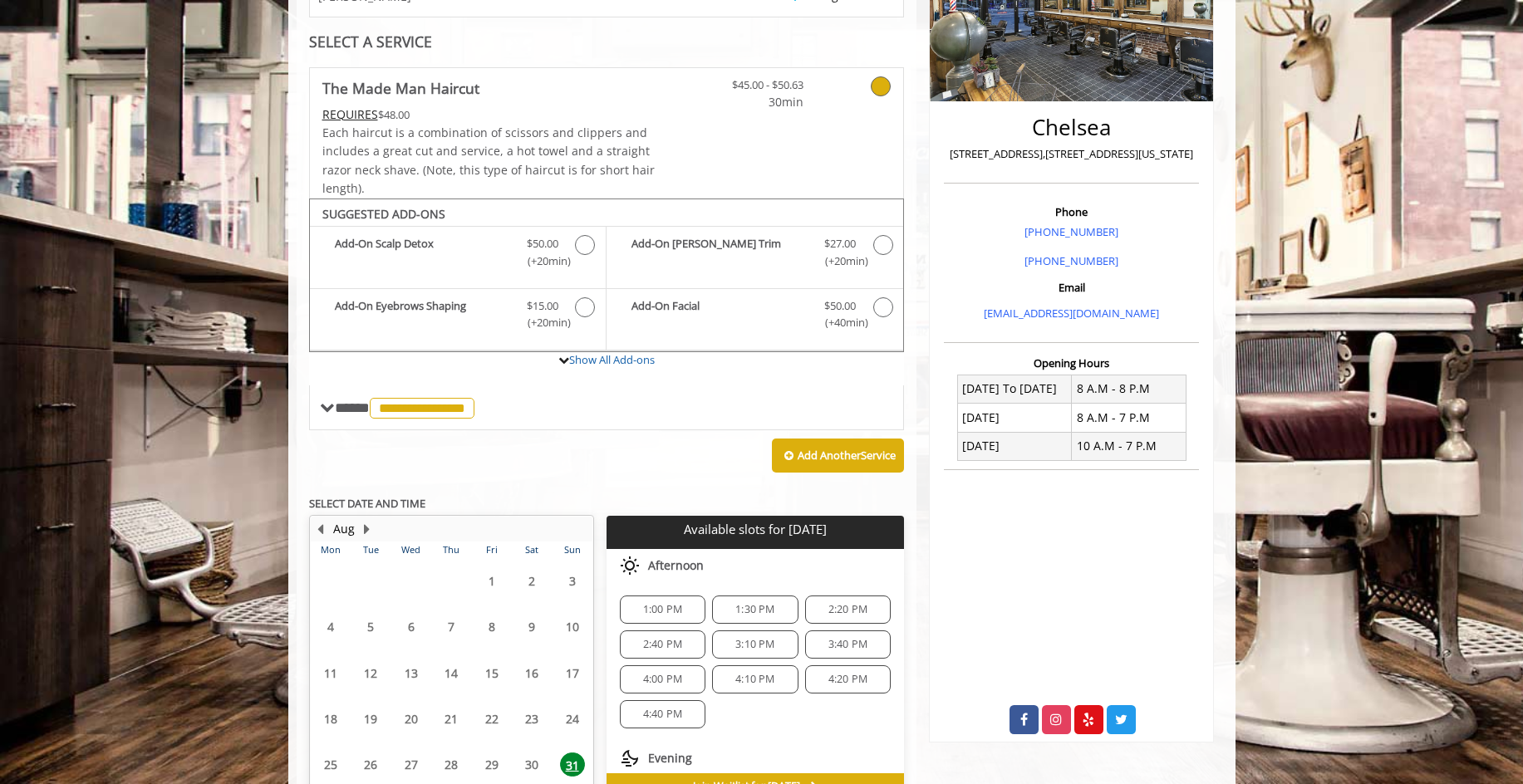
scroll to position [400, 0]
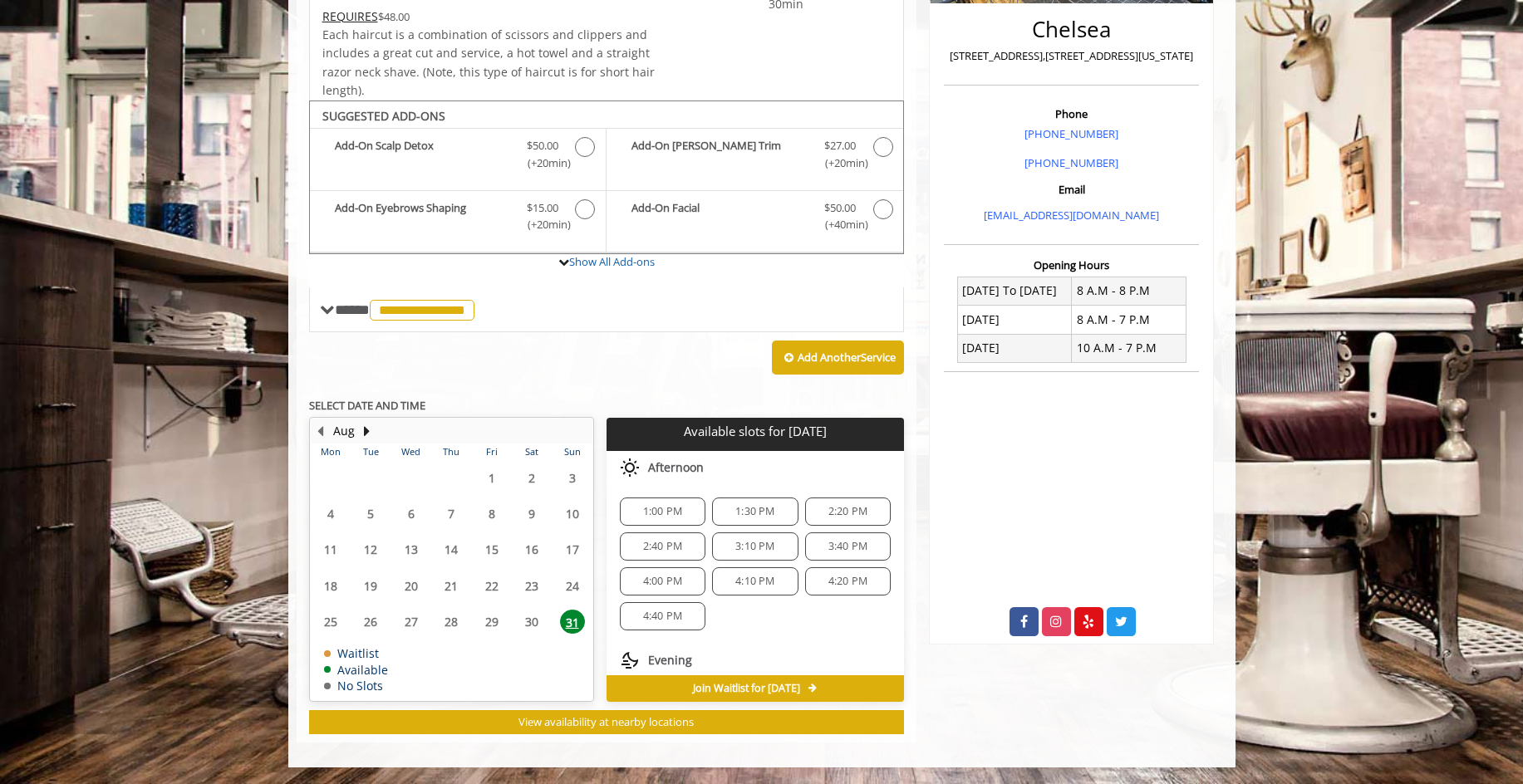
click at [655, 505] on span "1:00 PM" at bounding box center [663, 511] width 39 height 13
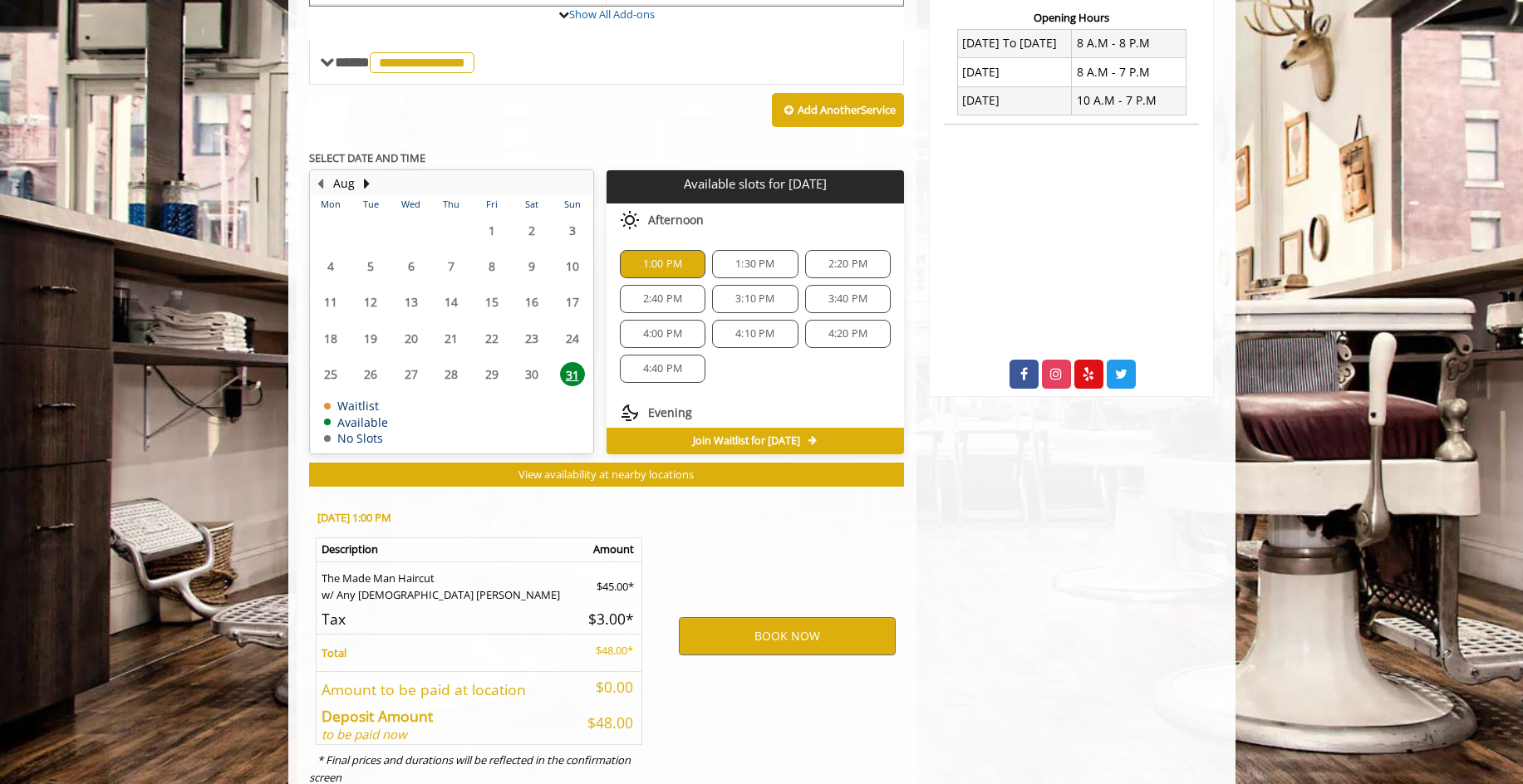
scroll to position [699, 0]
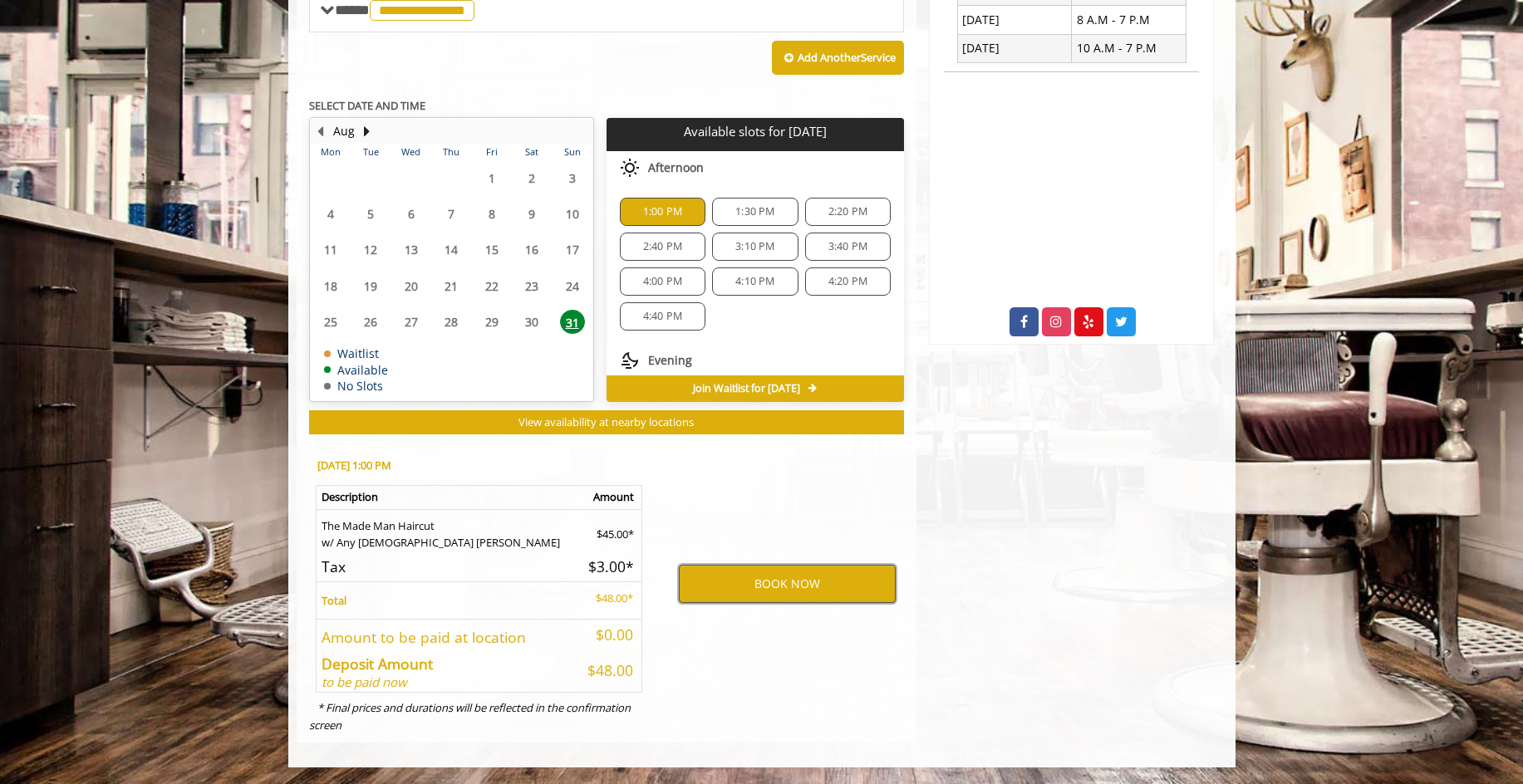
click at [767, 589] on button "BOOK NOW" at bounding box center [787, 584] width 217 height 38
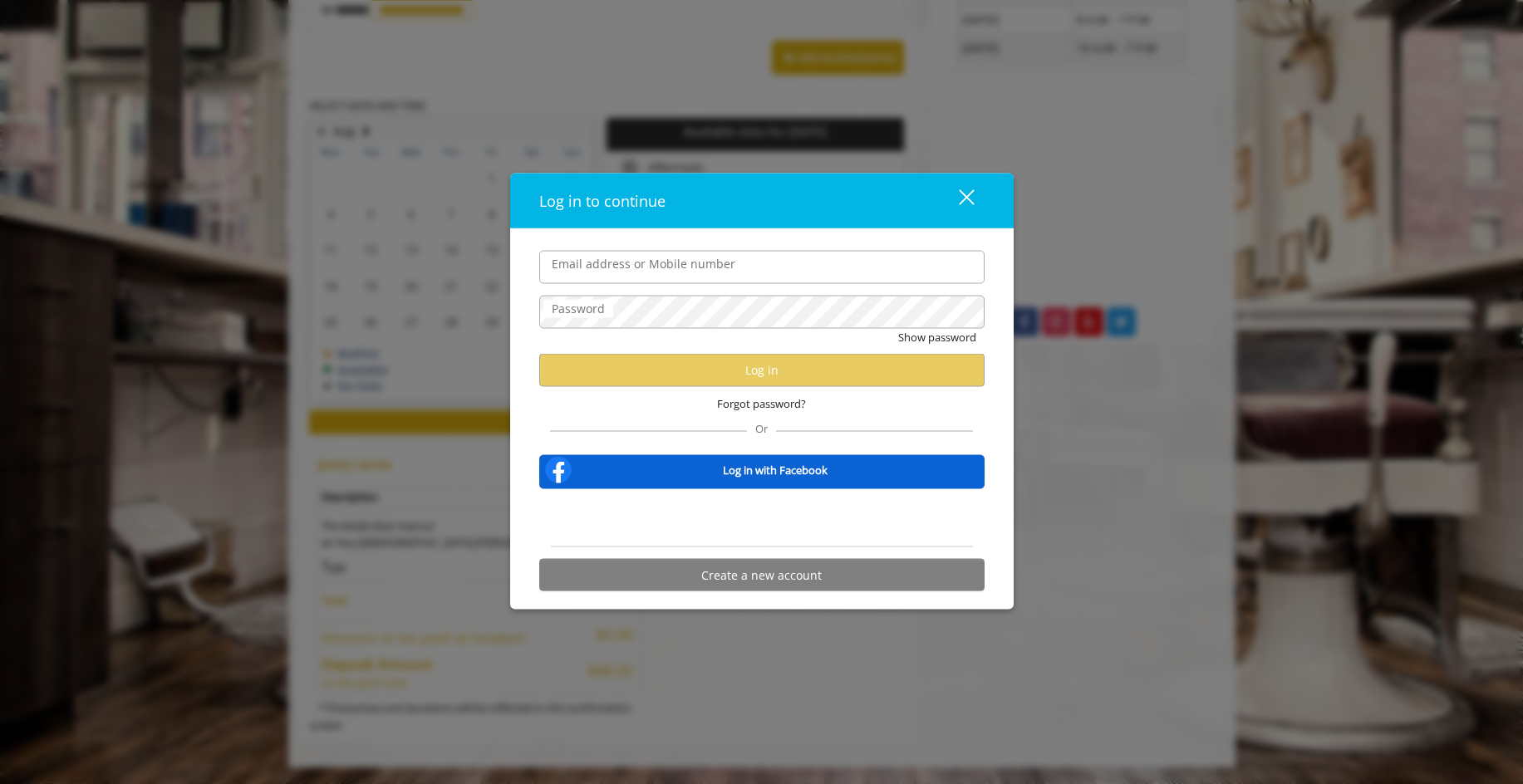
type input "**********"
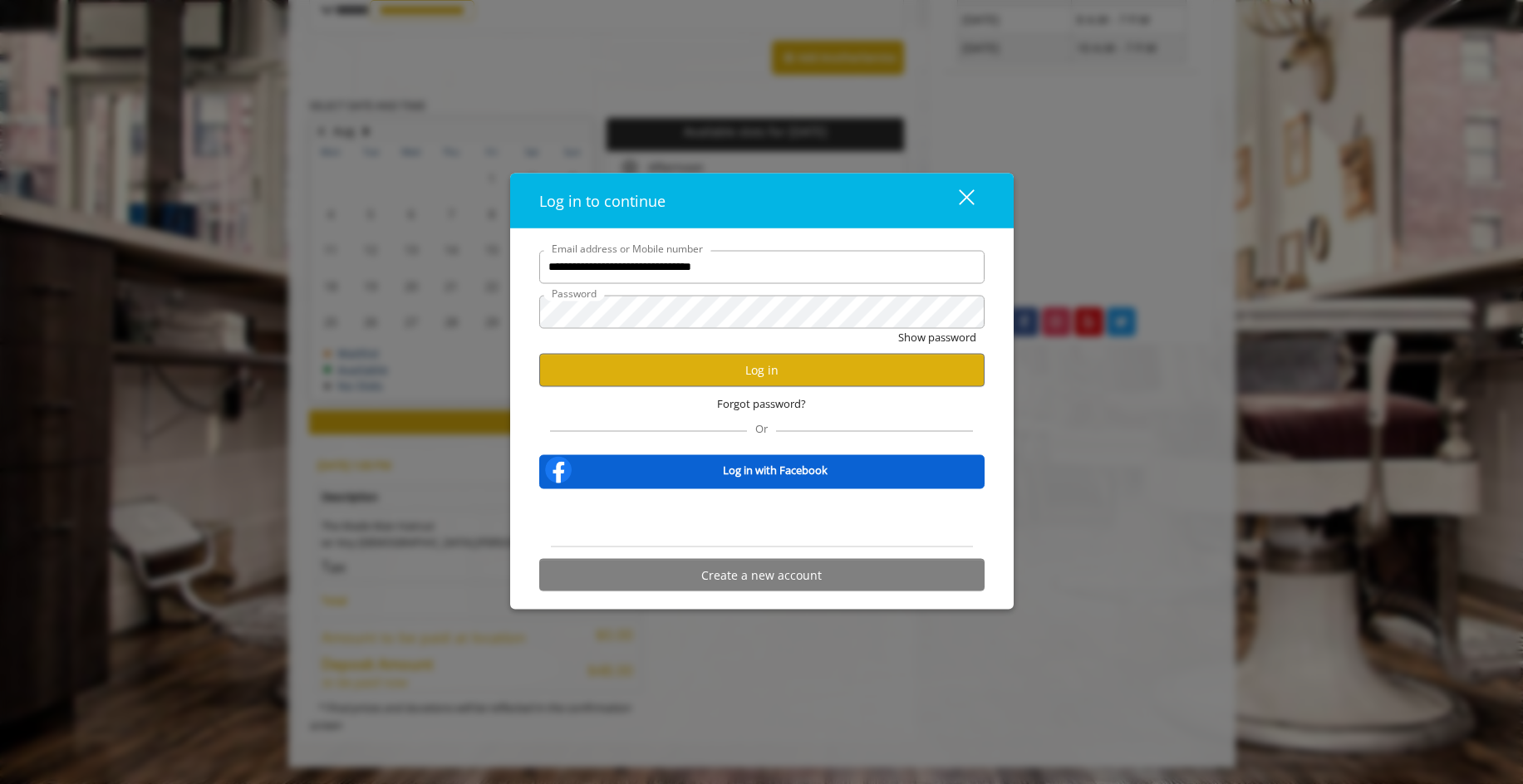
scroll to position [0, 0]
click at [772, 372] on button "Log in" at bounding box center [762, 370] width 445 height 32
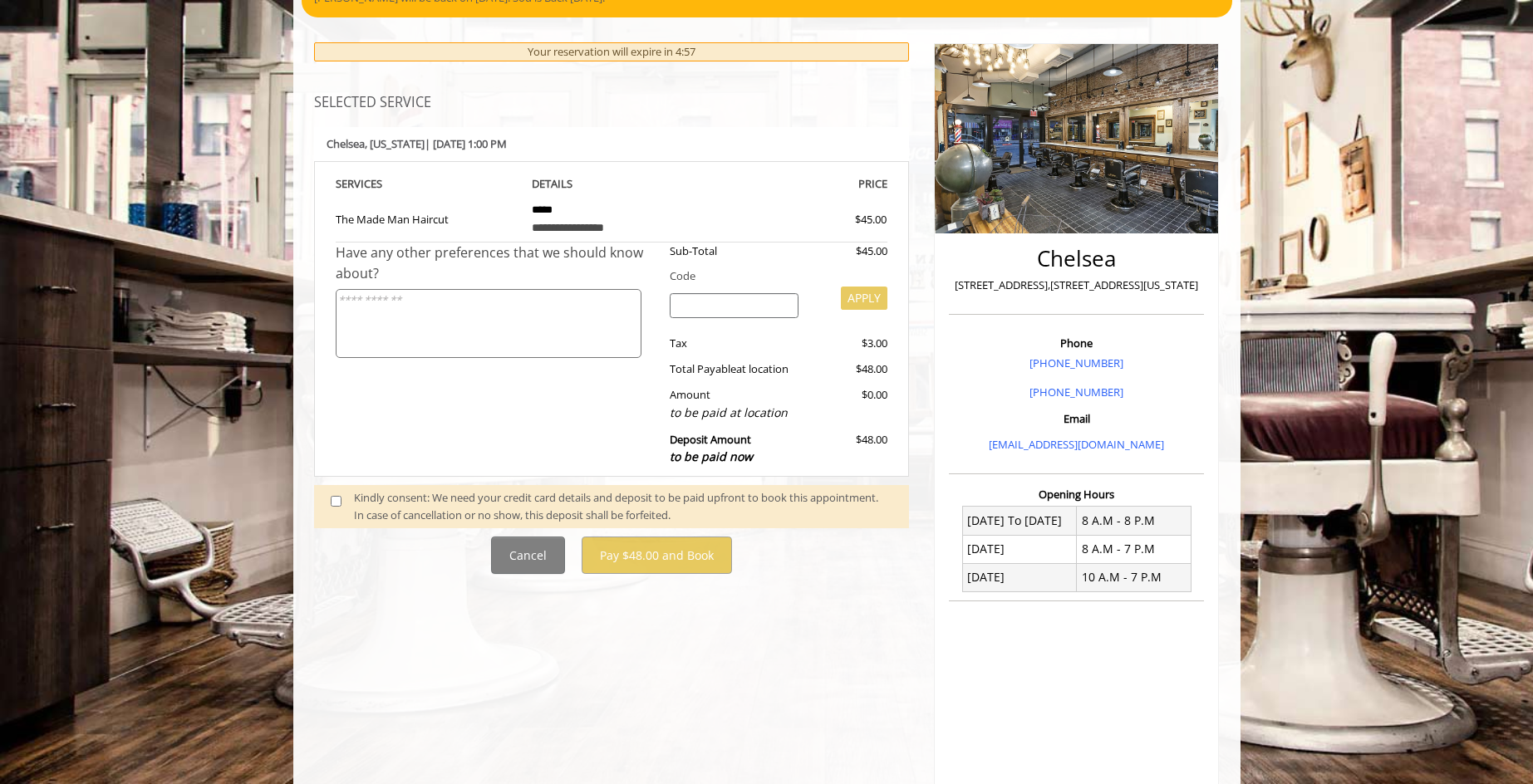
scroll to position [194, 0]
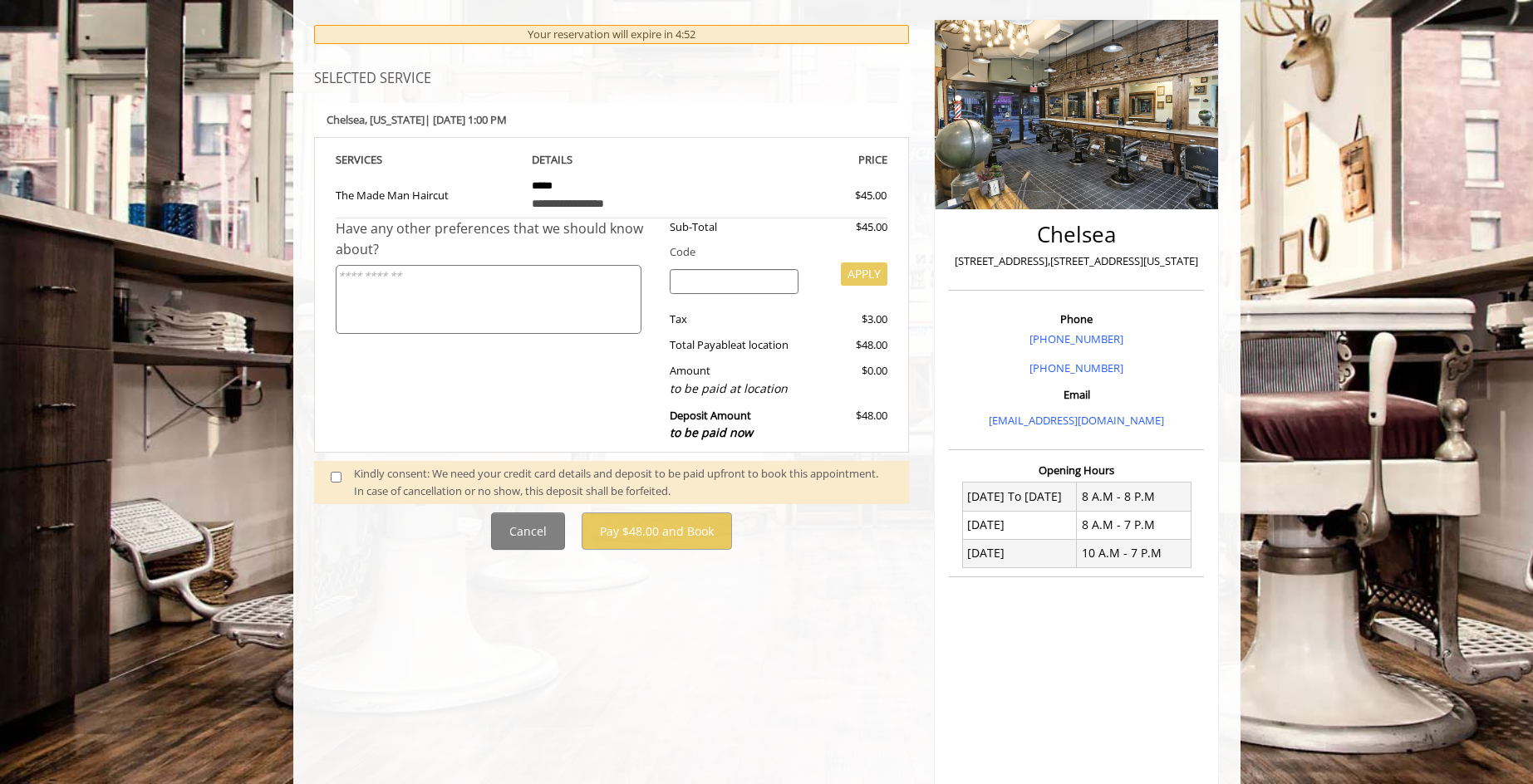
click at [521, 485] on div "Kindly consent: We need your credit card details and deposit to be paid upfront…" at bounding box center [623, 482] width 538 height 35
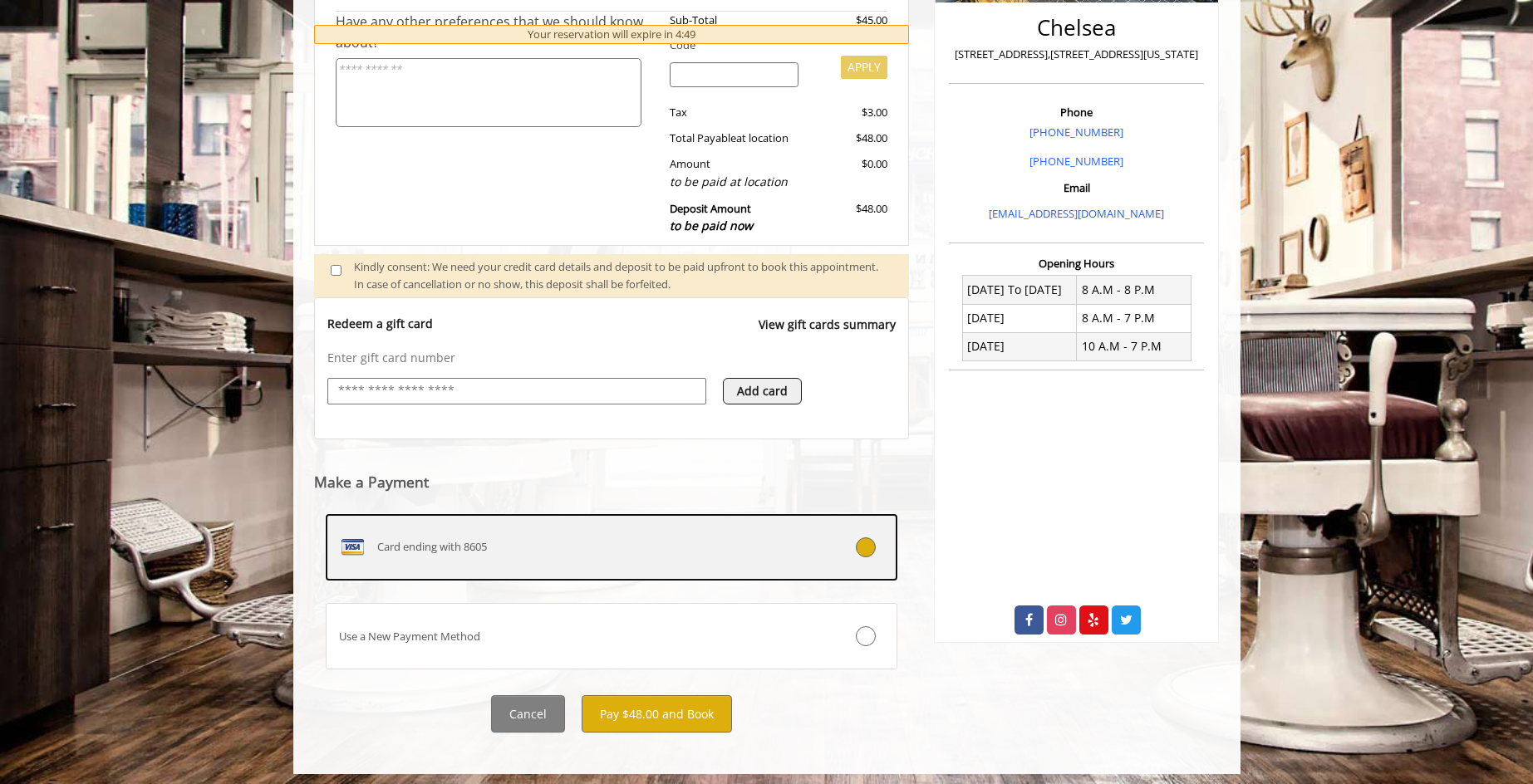
scroll to position [408, 0]
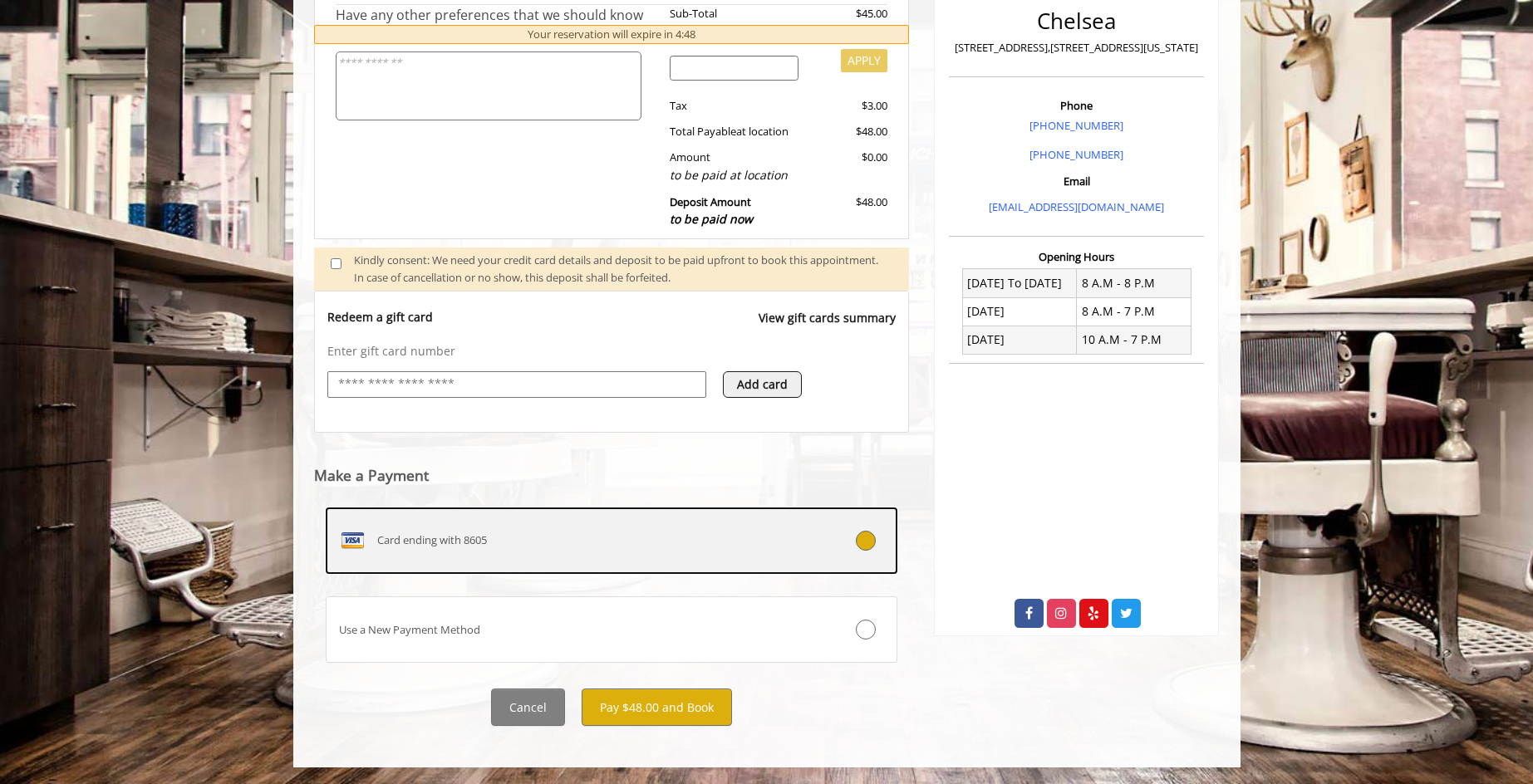
click at [649, 552] on div "Card ending with 8605" at bounding box center [564, 541] width 476 height 27
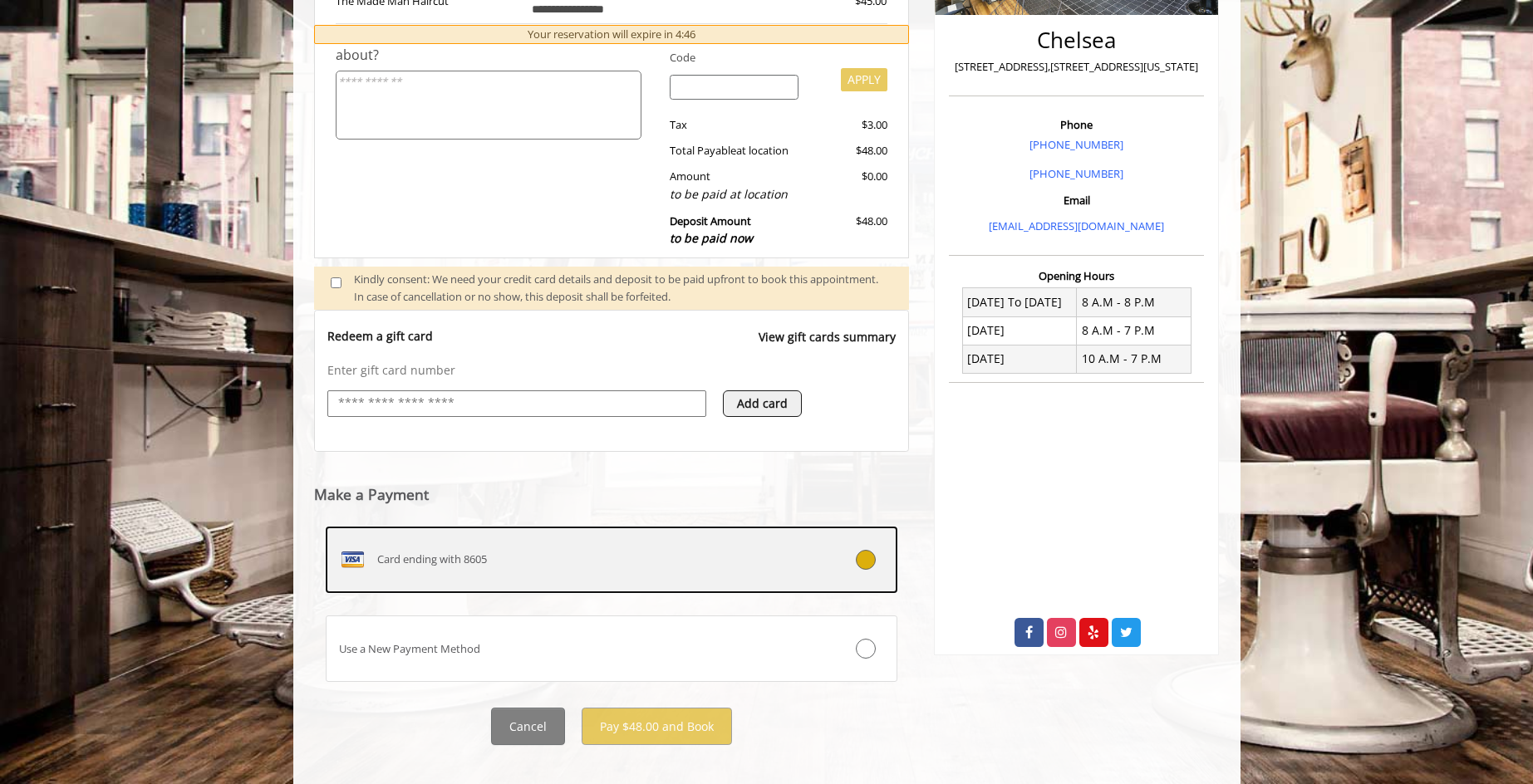
click at [557, 570] on div "Card ending with 8605" at bounding box center [564, 560] width 476 height 27
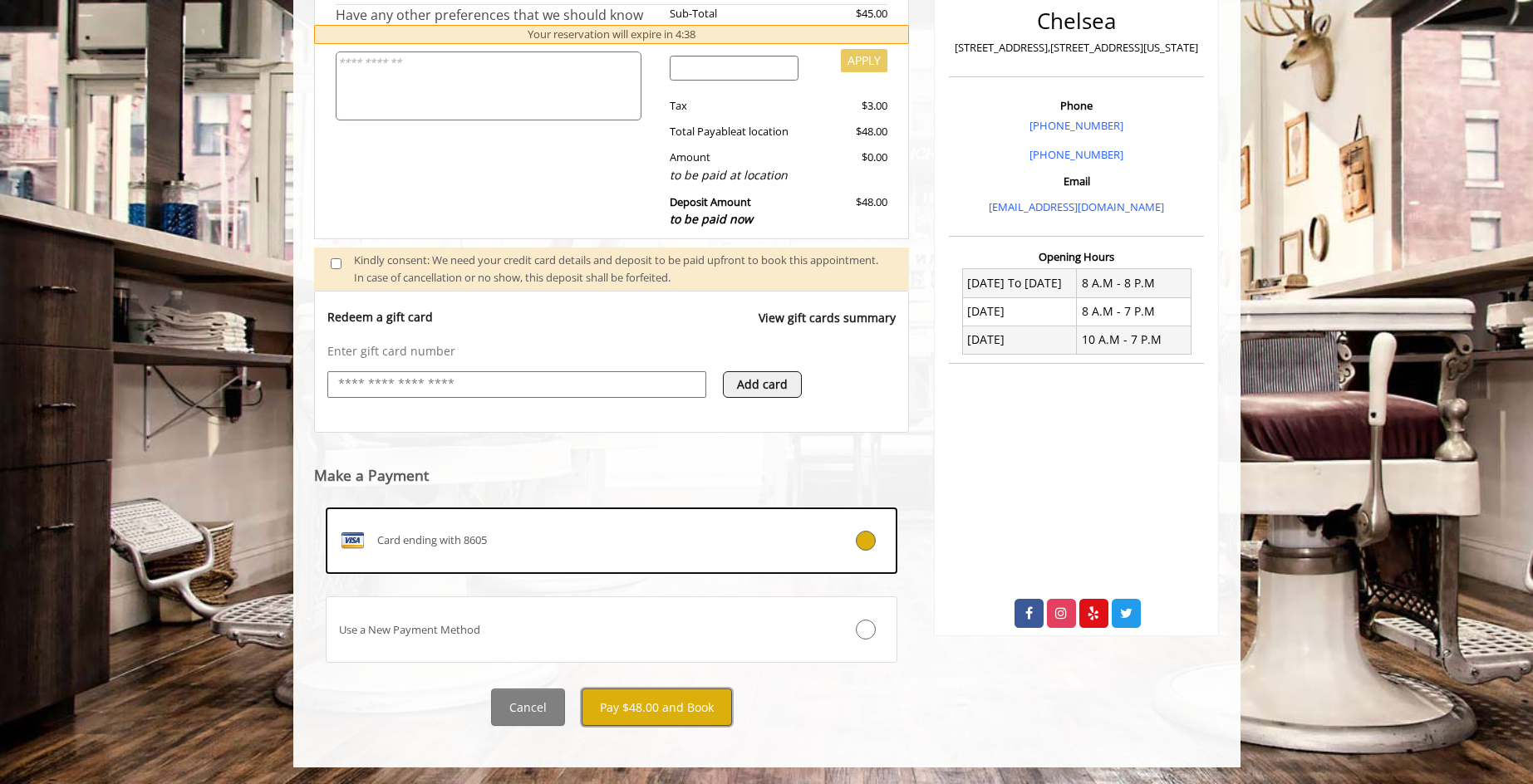
click at [691, 704] on button "Pay $48.00 and Book" at bounding box center [656, 707] width 150 height 38
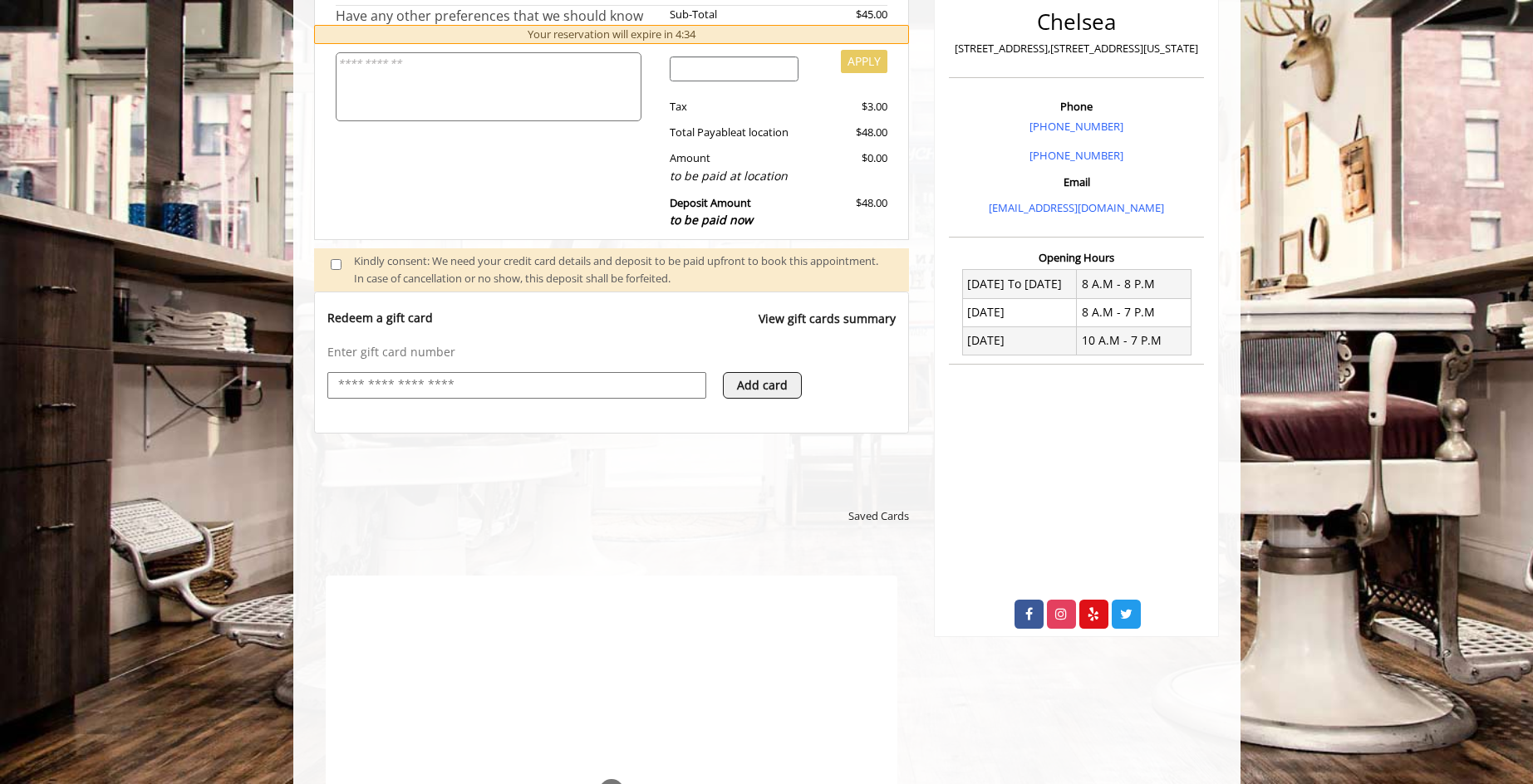
scroll to position [0, 0]
